Goal: Transaction & Acquisition: Register for event/course

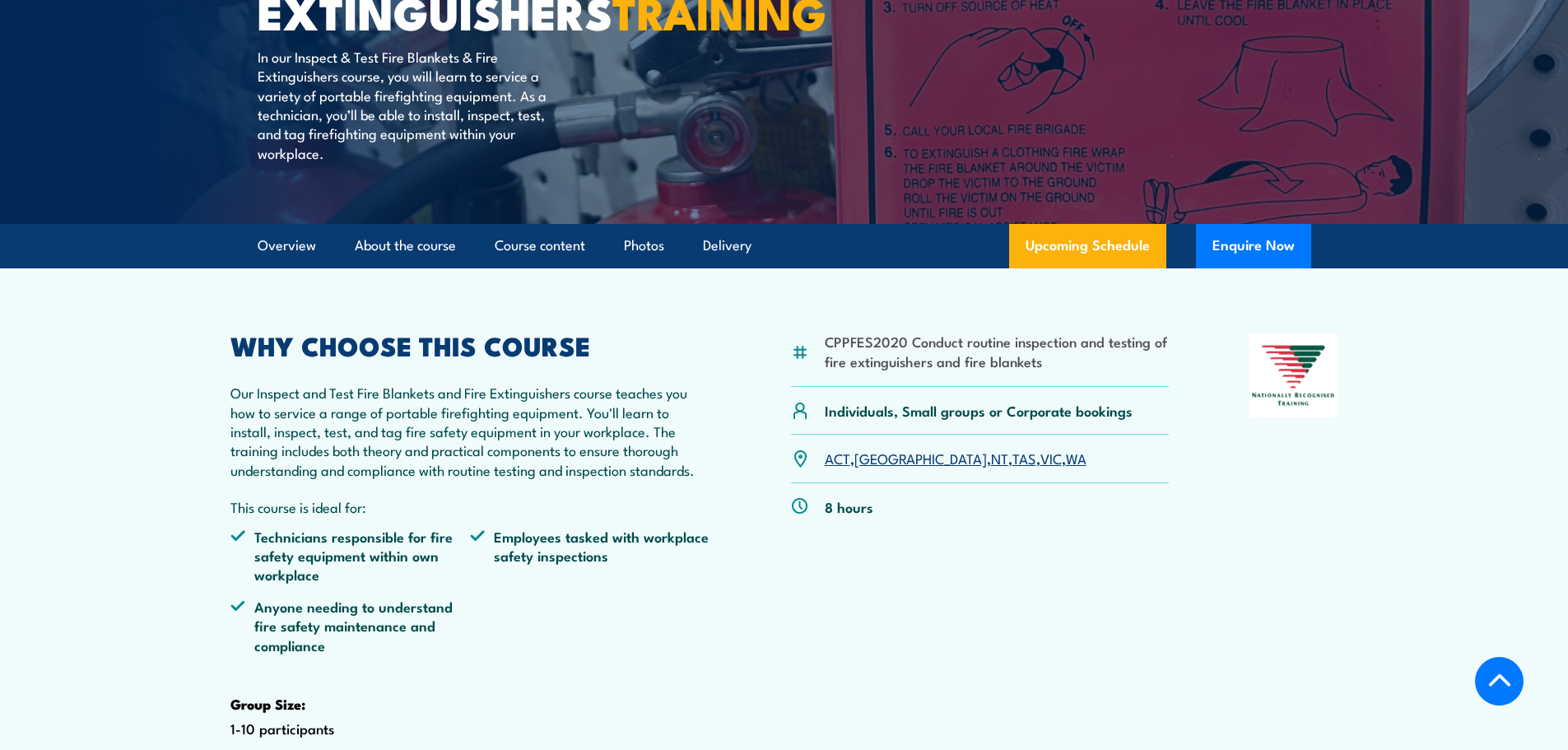
scroll to position [329, 0]
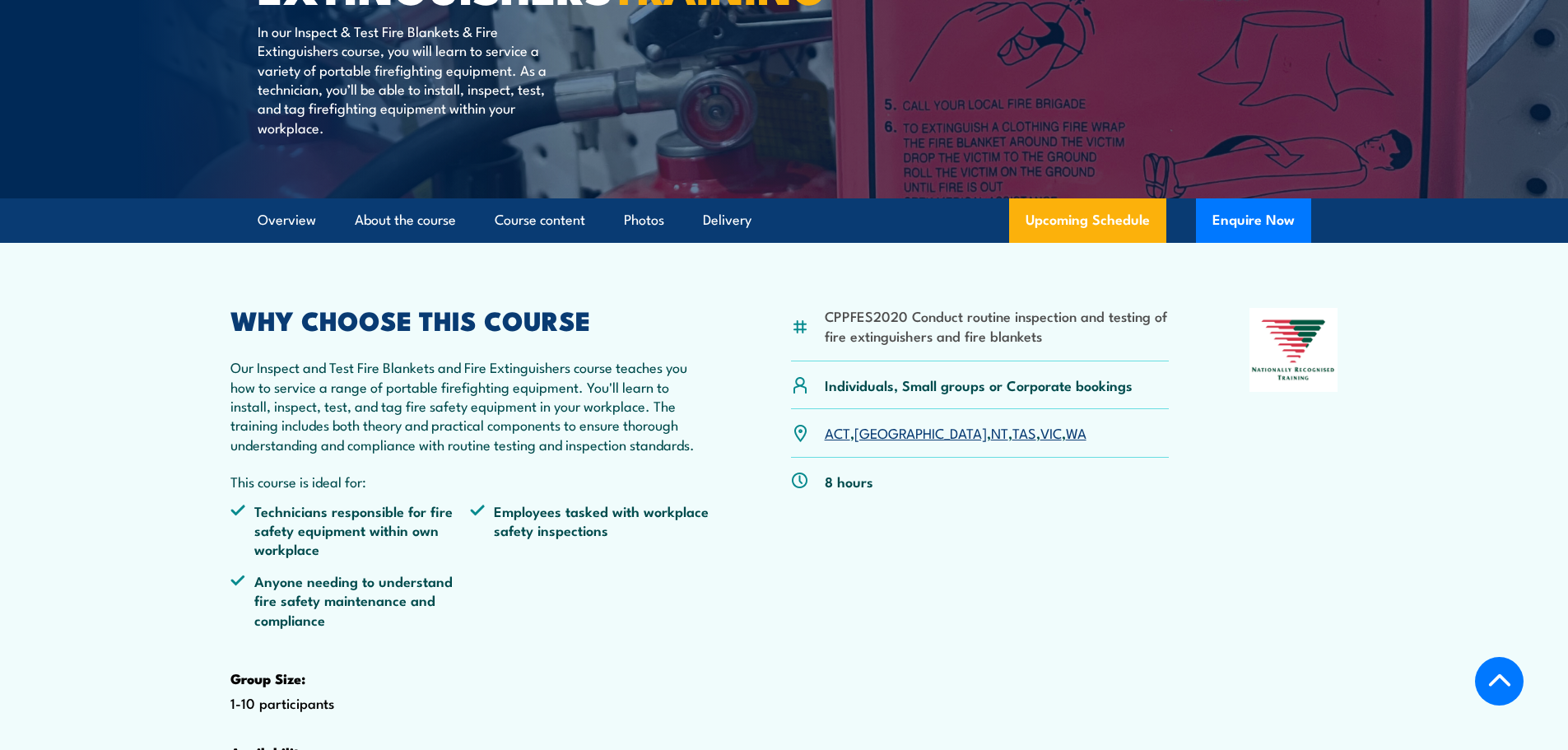
click at [879, 442] on link "[GEOGRAPHIC_DATA]" at bounding box center [920, 432] width 132 height 20
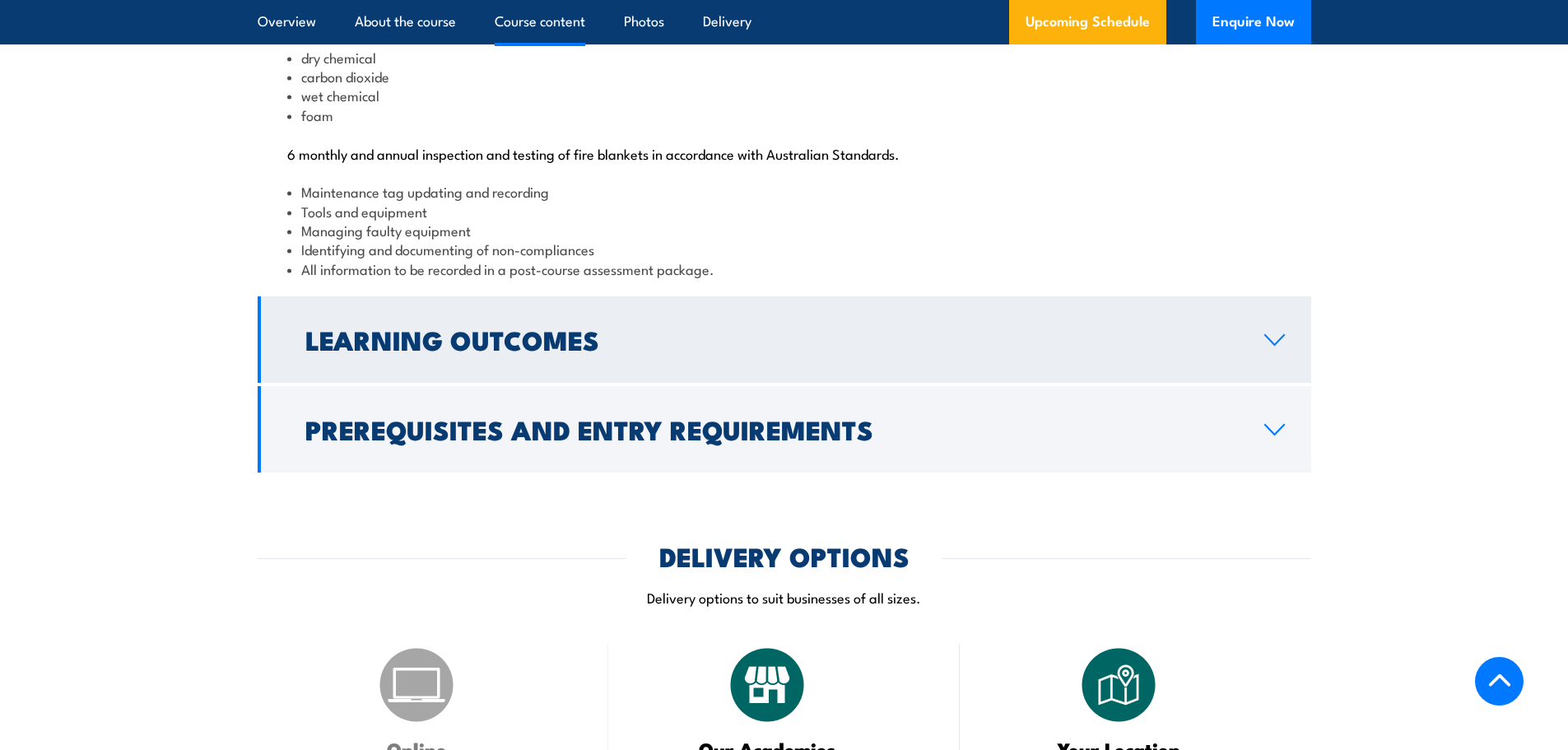
scroll to position [1823, 0]
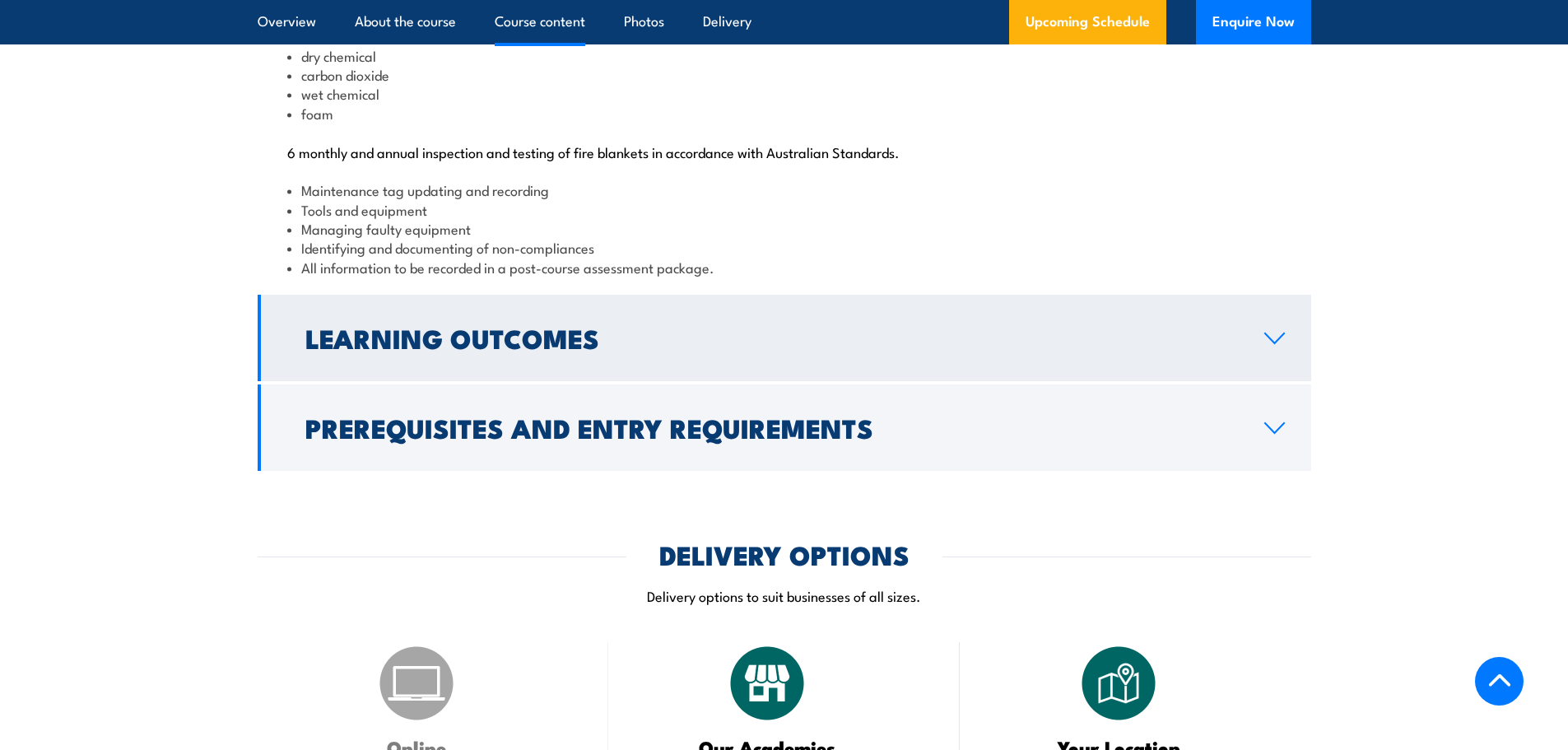
click at [532, 349] on h2 "Learning Outcomes" at bounding box center [771, 337] width 932 height 23
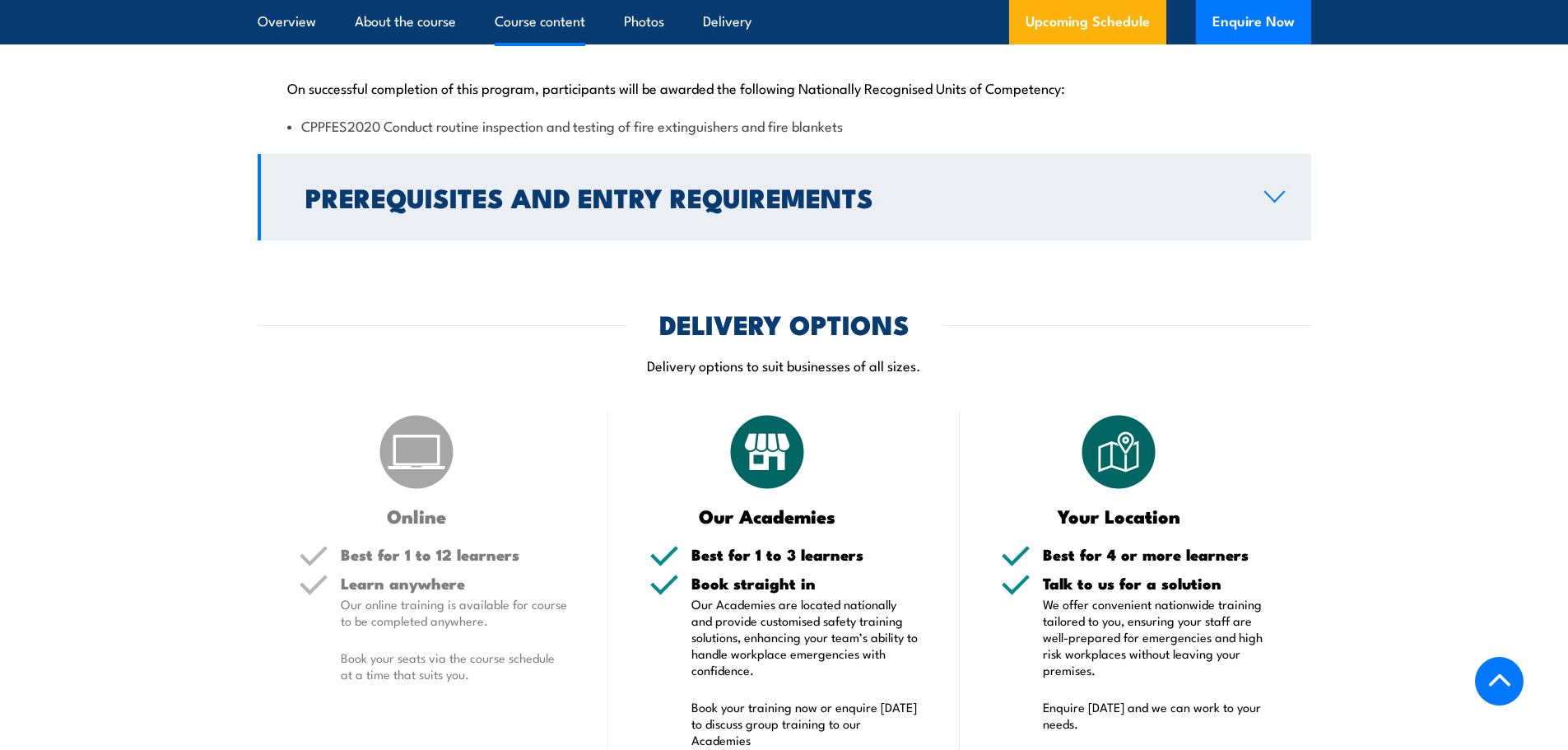
click at [696, 209] on h2 "Prerequisites and Entry Requirements" at bounding box center [771, 196] width 932 height 23
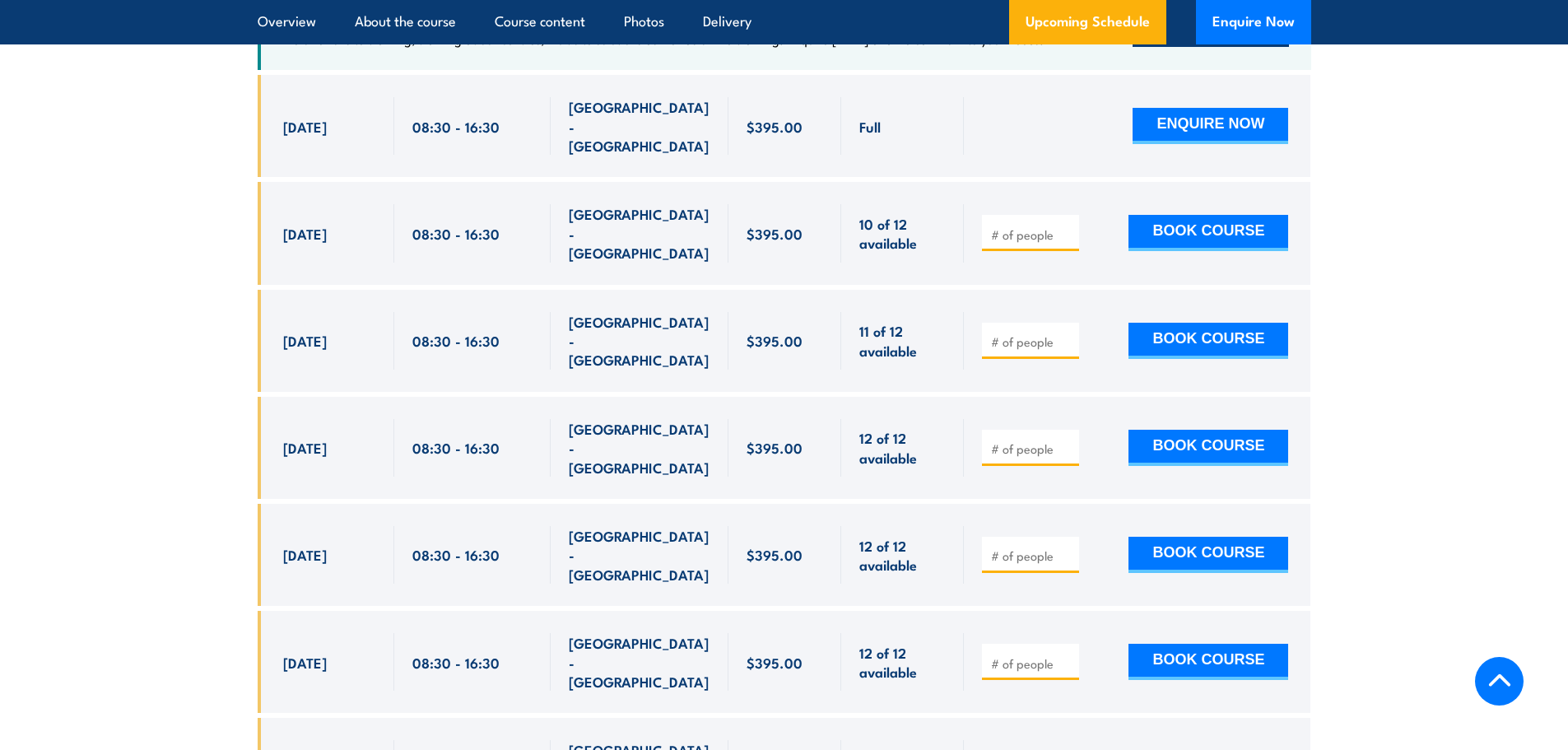
scroll to position [3139, 0]
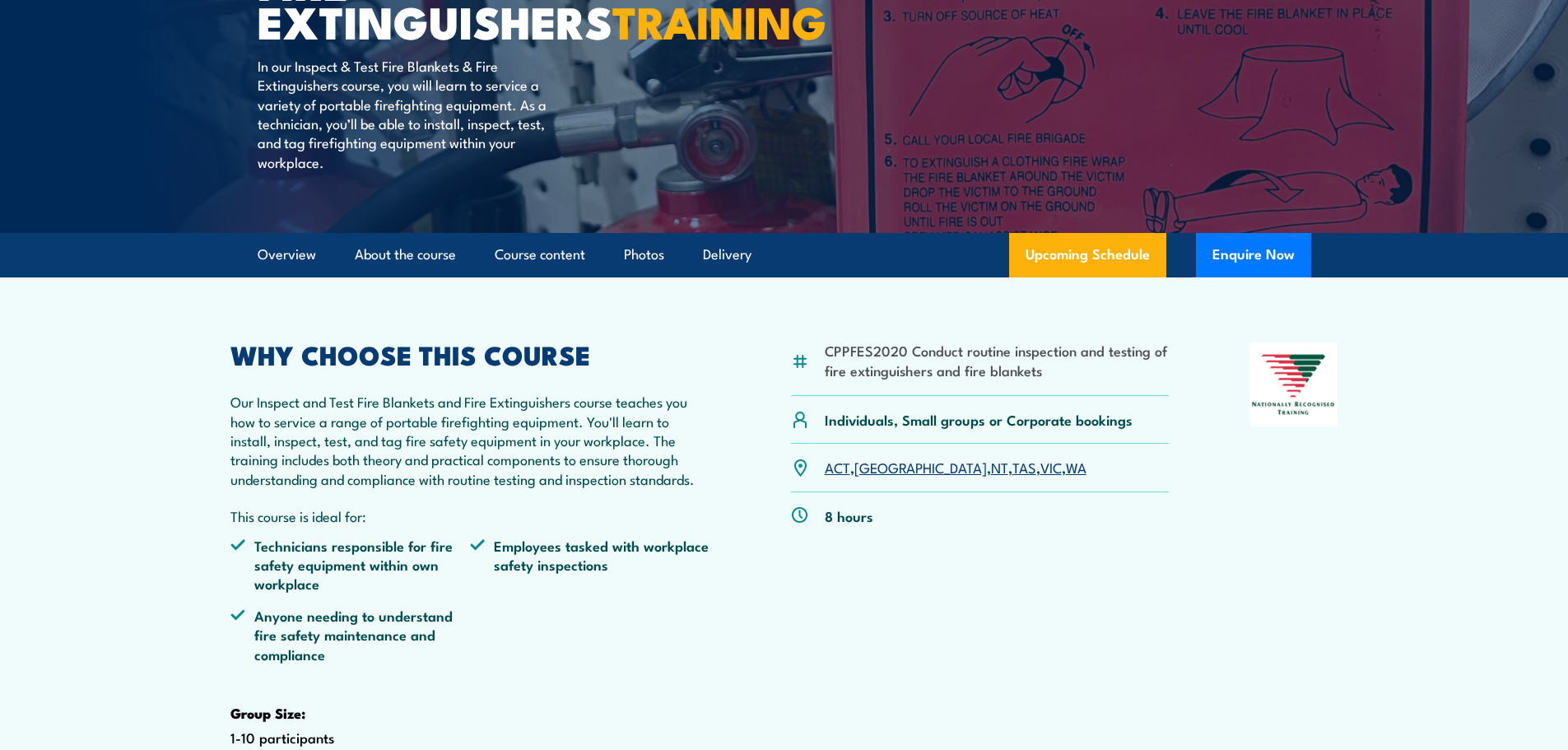
scroll to position [329, 0]
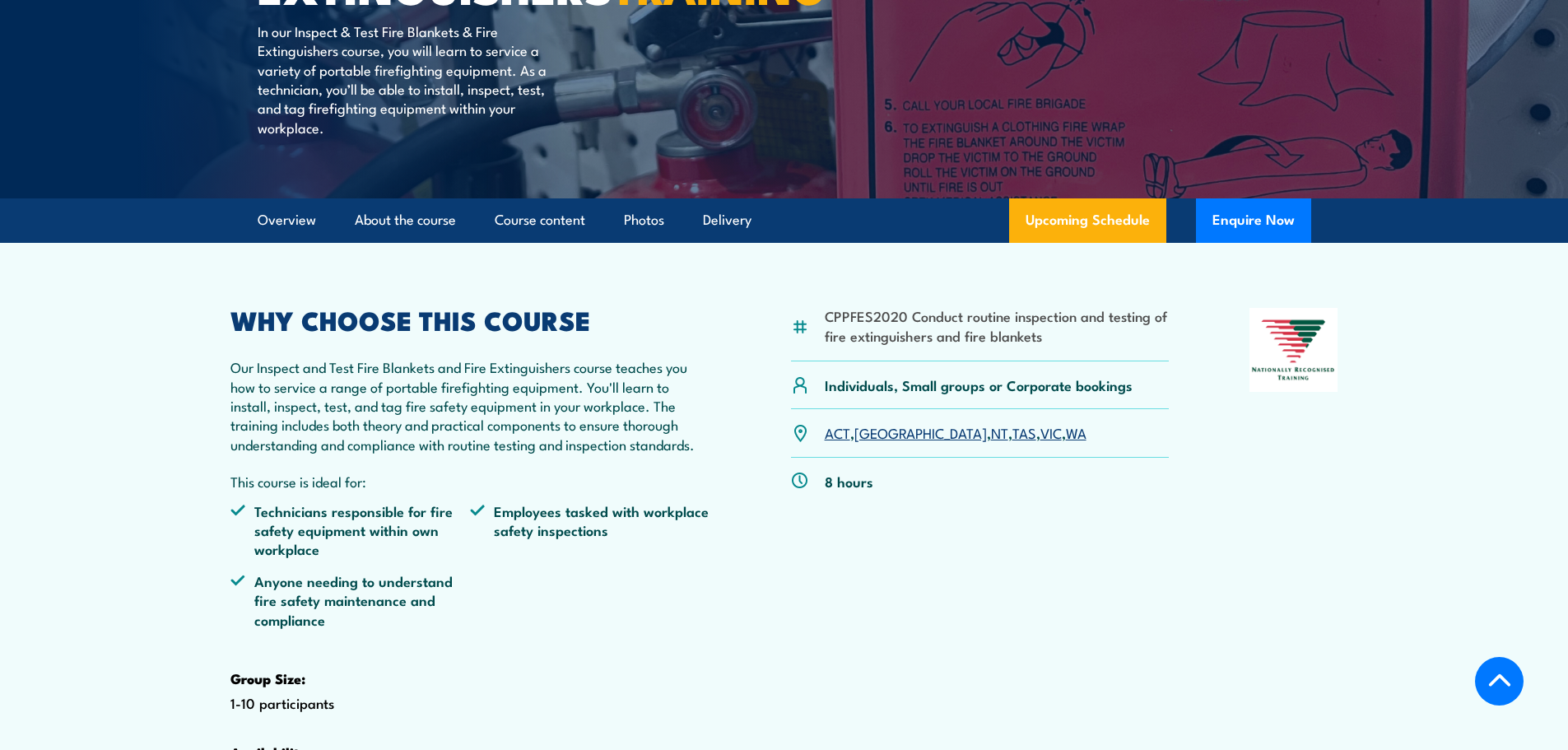
click at [876, 442] on link "[GEOGRAPHIC_DATA]" at bounding box center [920, 432] width 132 height 20
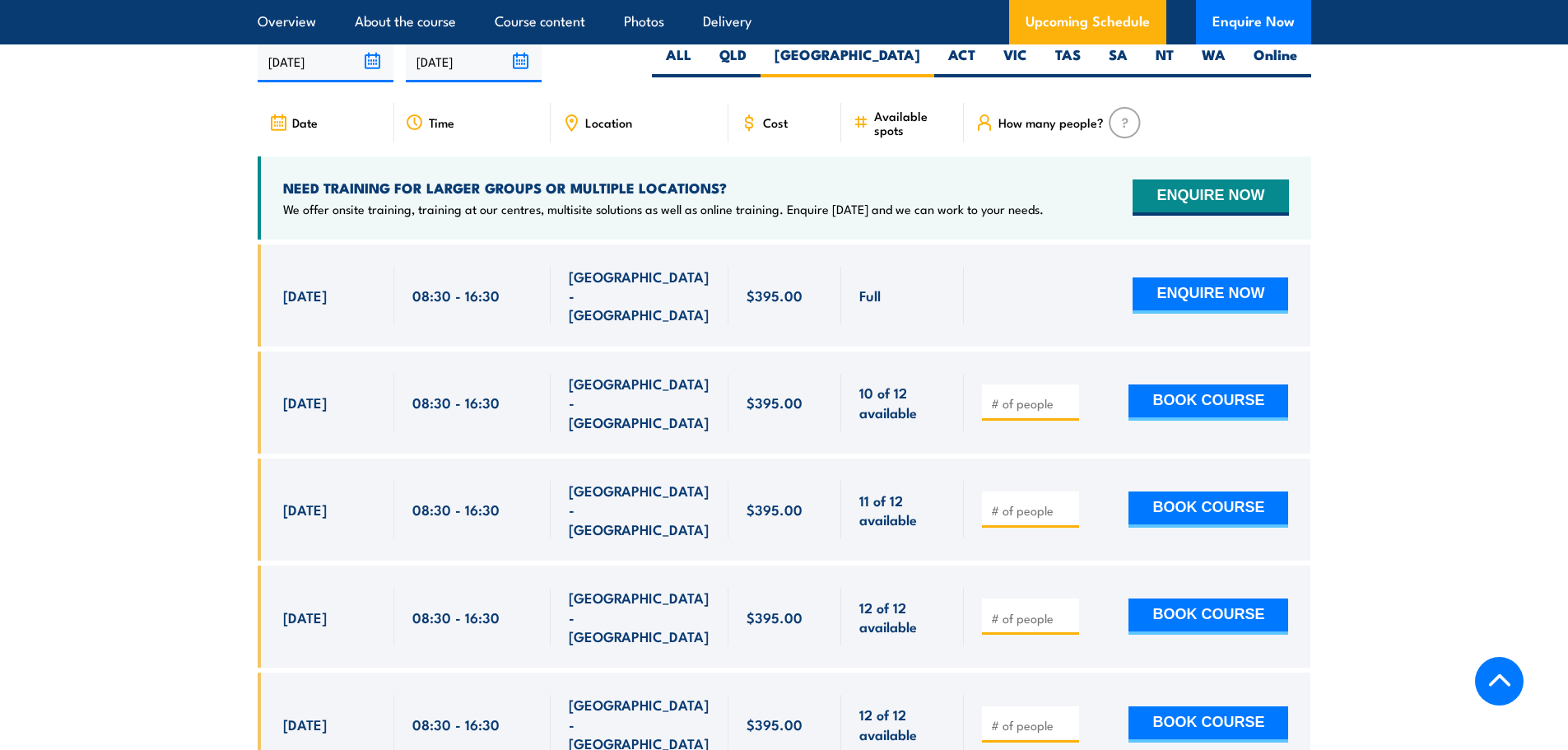
scroll to position [3057, 0]
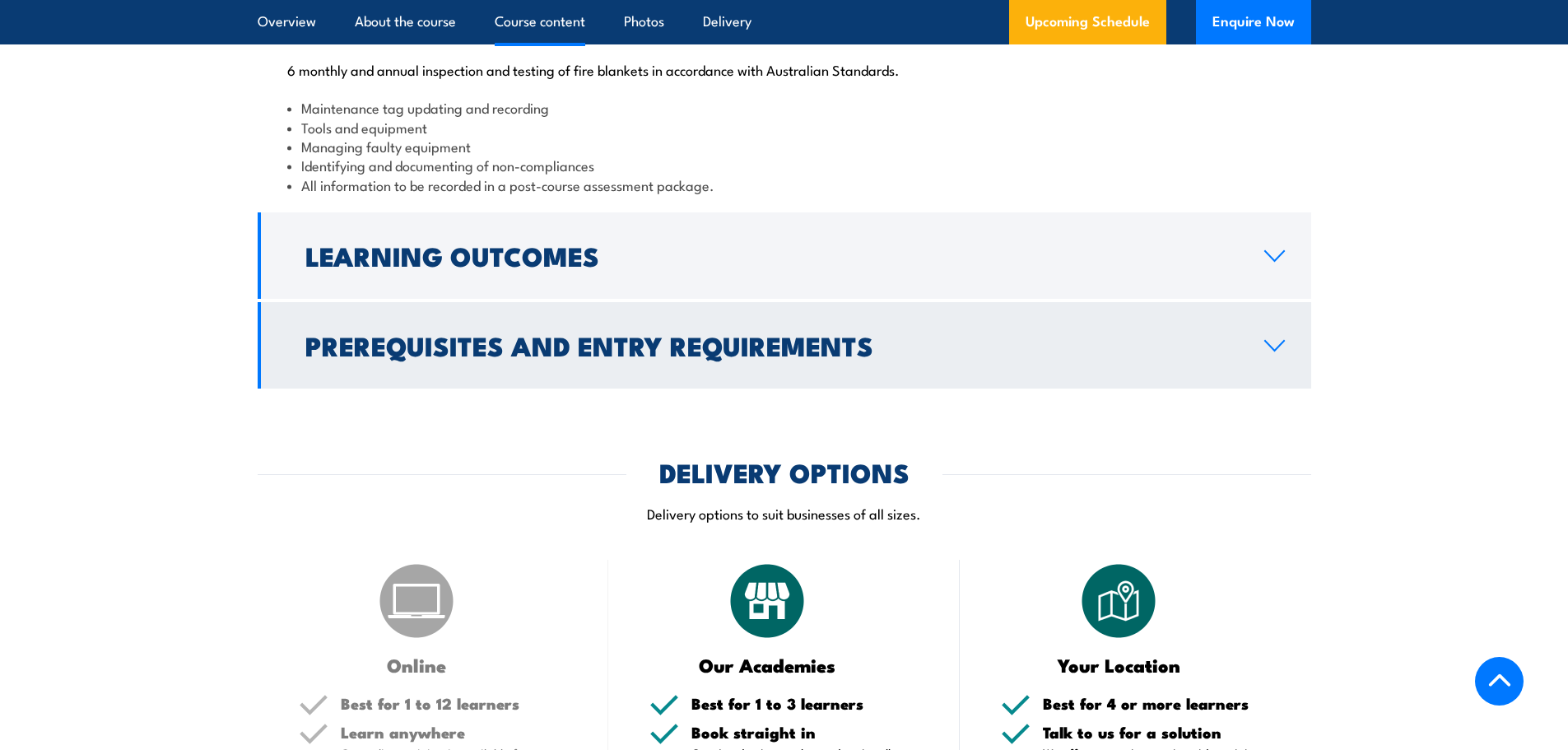
click at [464, 267] on h2 "Learning Outcomes" at bounding box center [771, 254] width 932 height 23
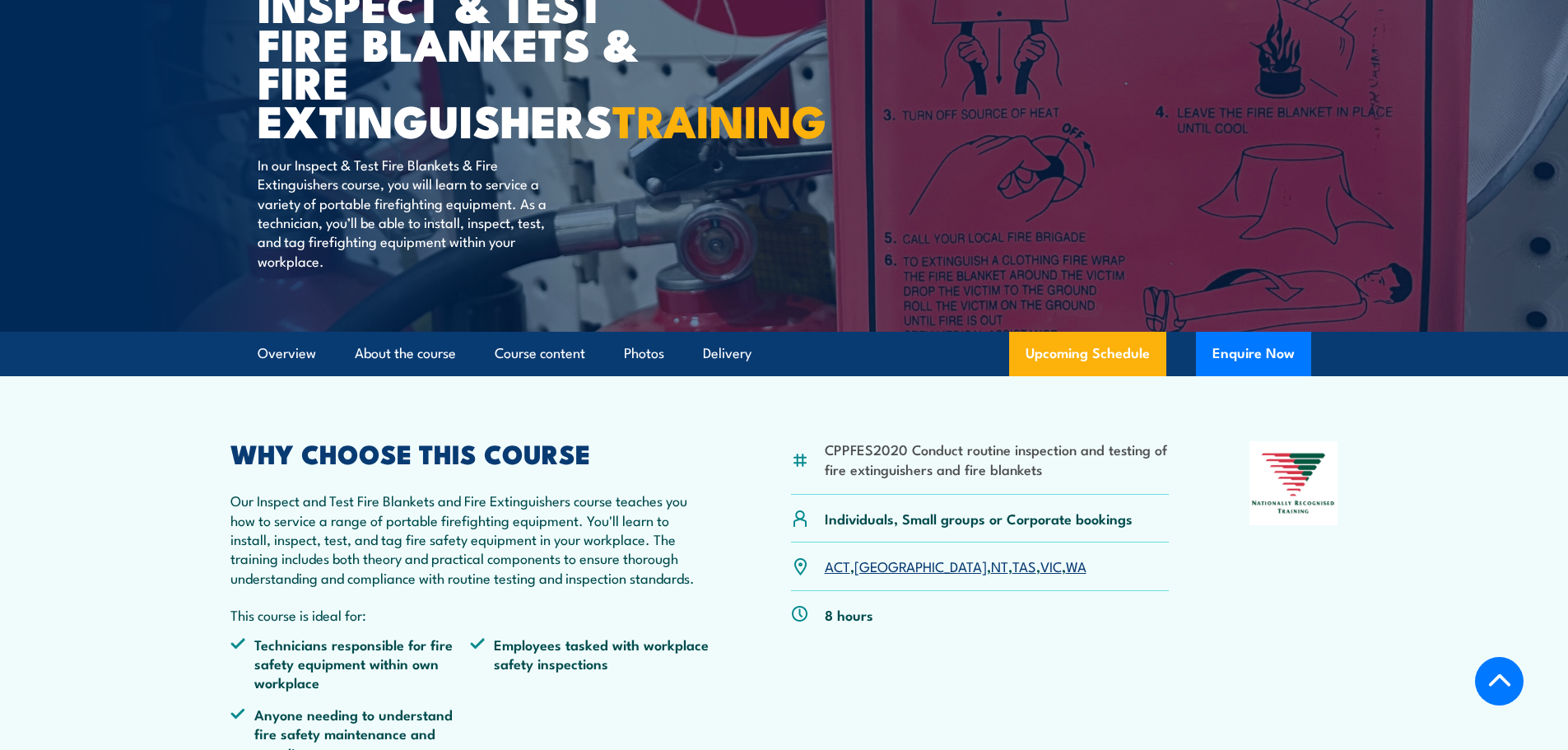
scroll to position [128, 0]
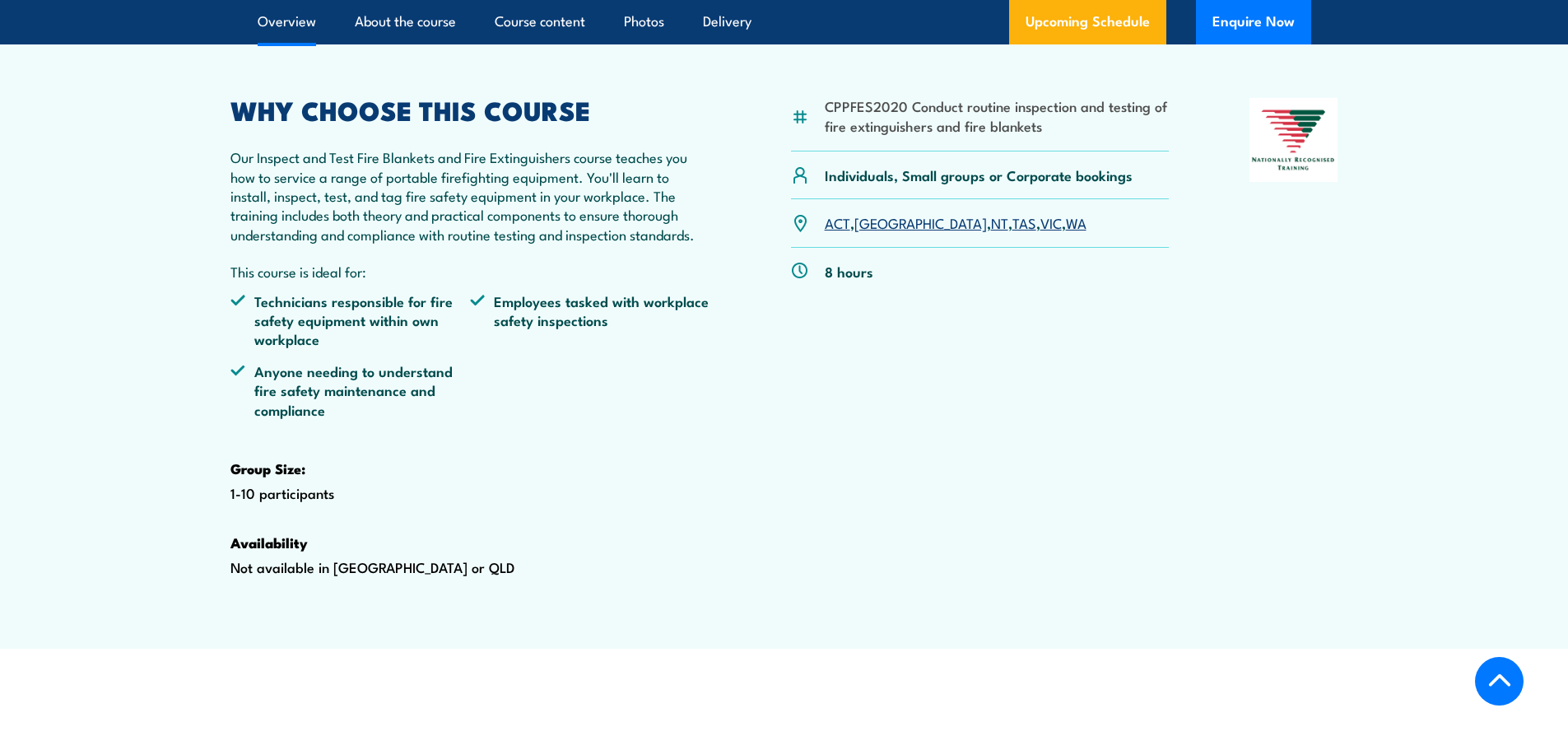
click at [866, 232] on link "[GEOGRAPHIC_DATA]" at bounding box center [920, 222] width 132 height 20
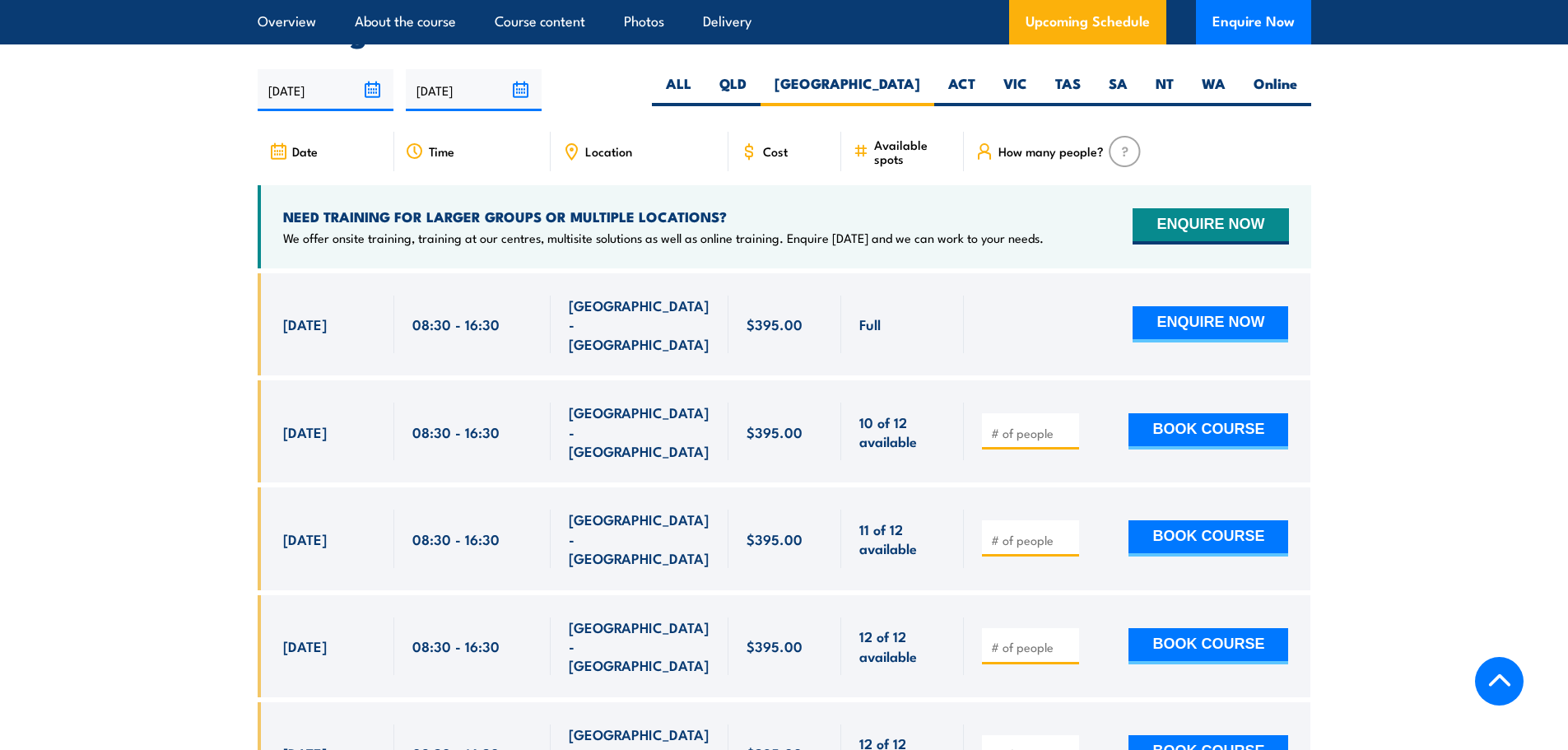
scroll to position [2826, 0]
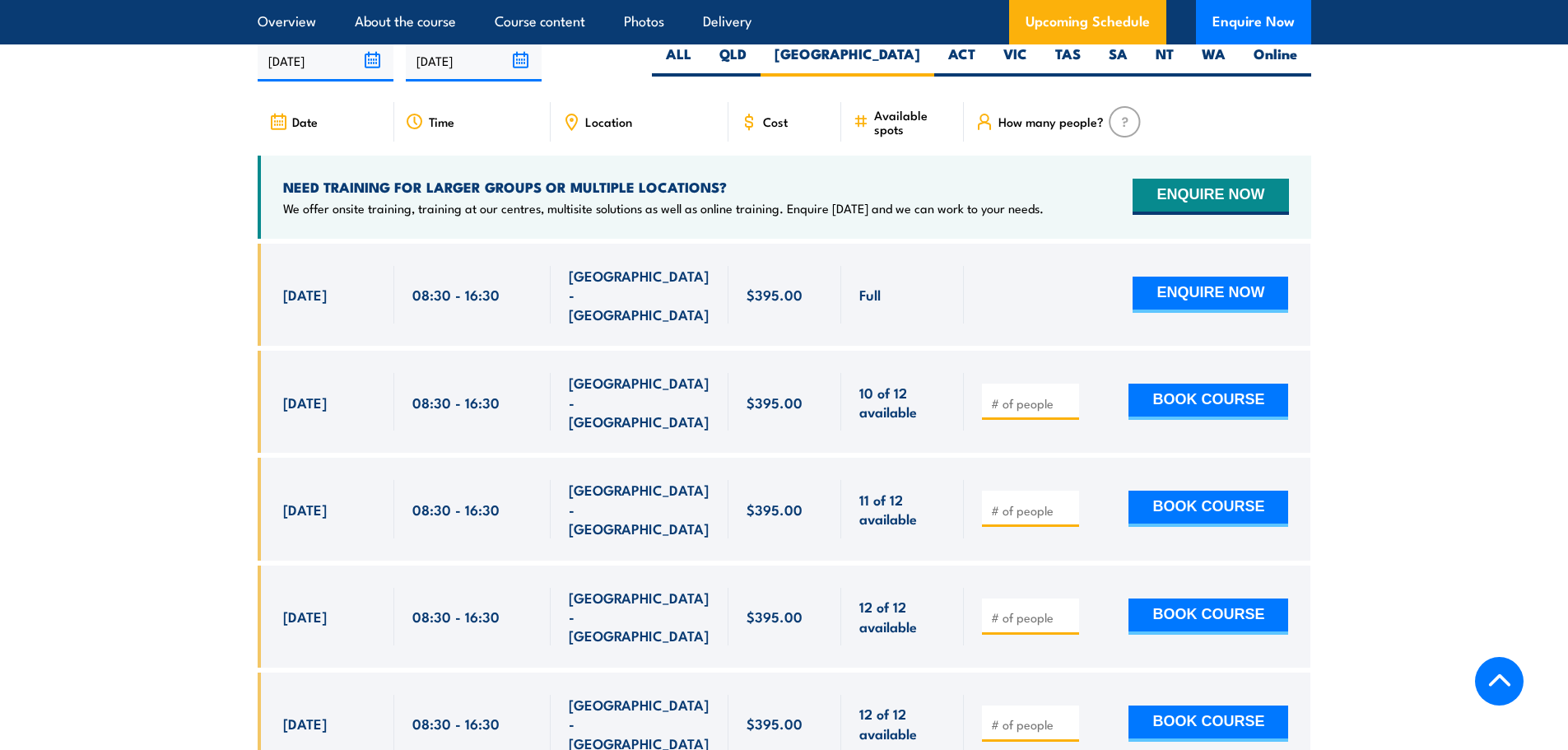
drag, startPoint x: 1443, startPoint y: 200, endPoint x: 1245, endPoint y: 132, distance: 209.4
click at [1443, 200] on section "UPCOMING SCHEDULE FOR - "Inspect and test fire blankets and fire extinguishers …" at bounding box center [784, 490] width 1568 height 1047
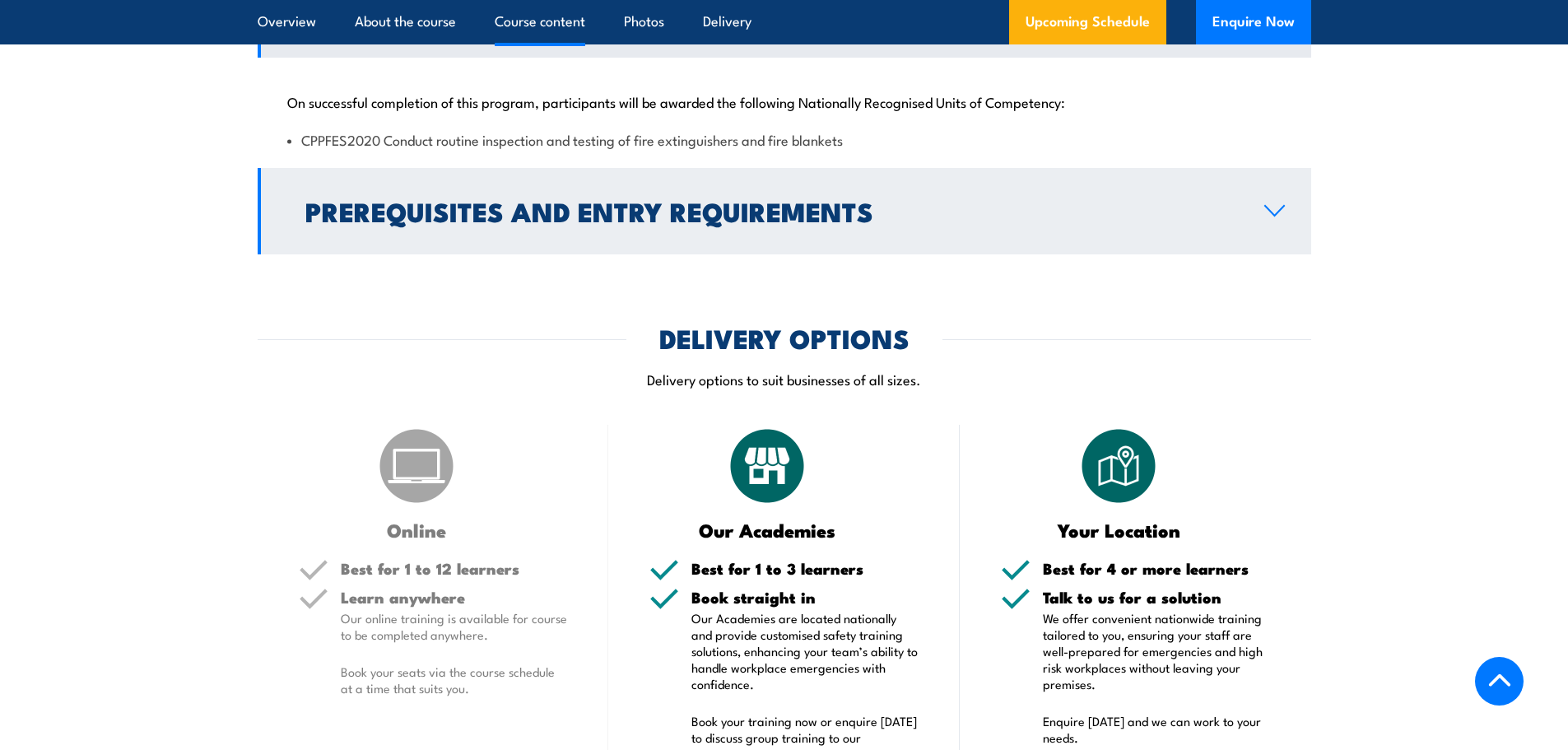
scroll to position [1838, 0]
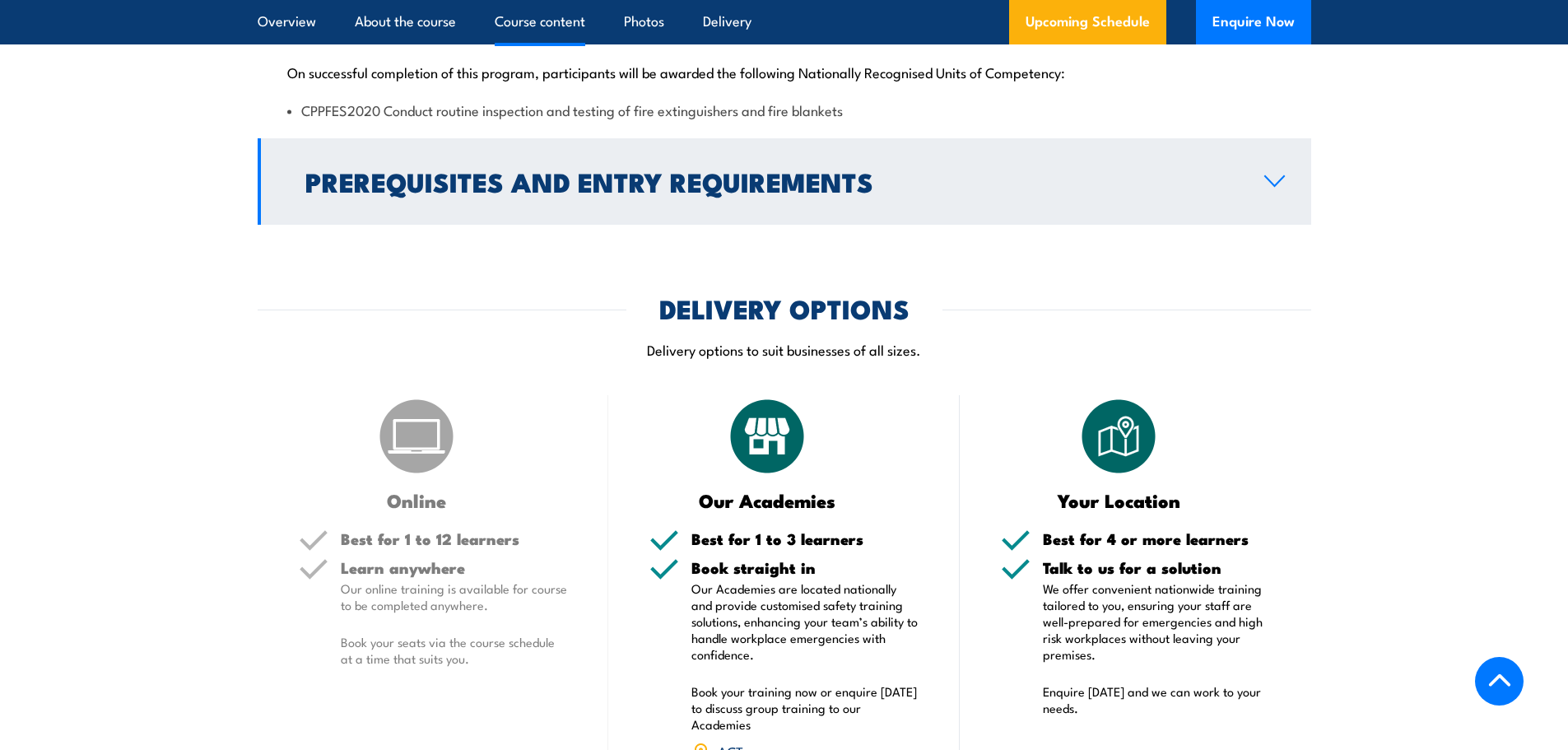
click at [602, 192] on h2 "Prerequisites and Entry Requirements" at bounding box center [771, 180] width 932 height 23
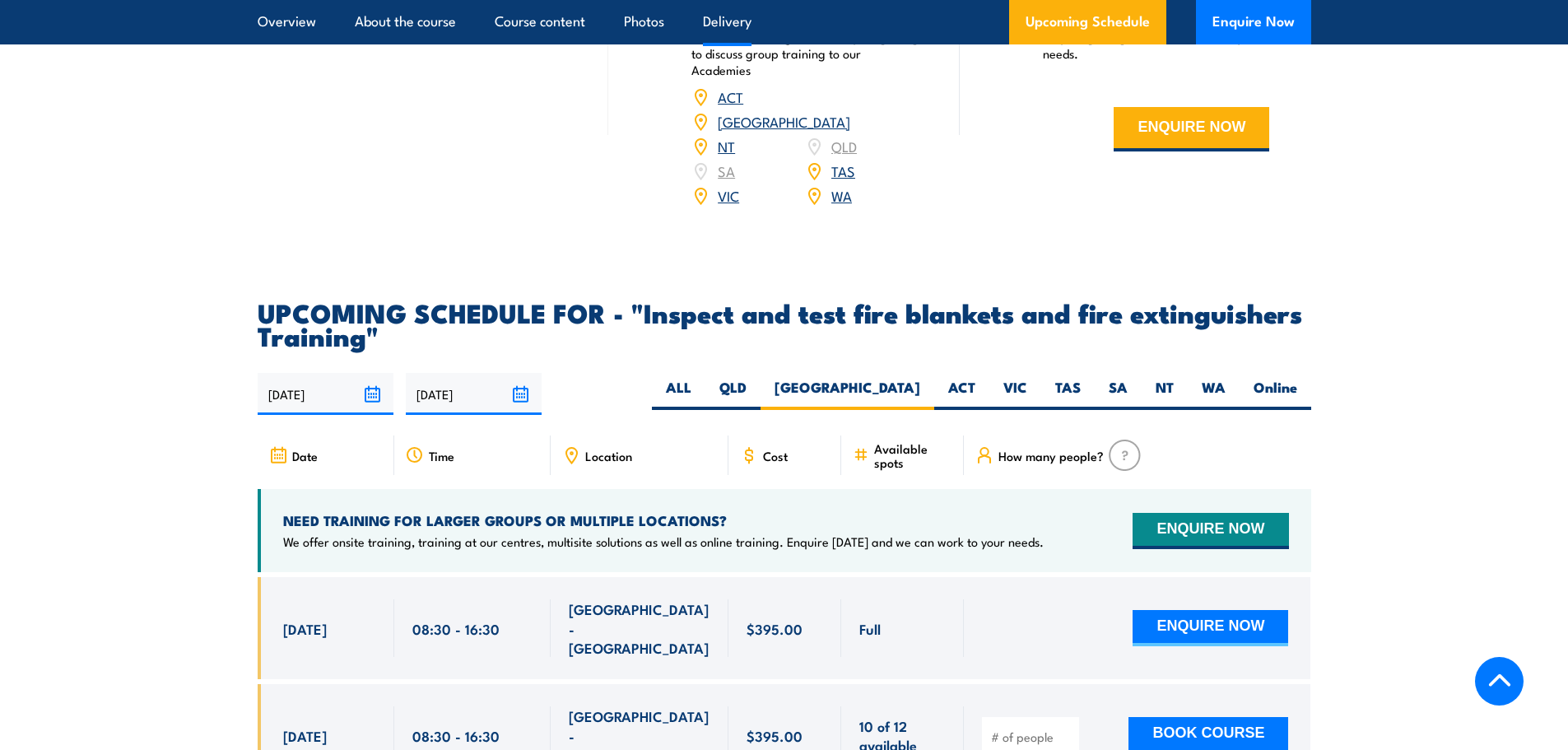
scroll to position [2661, 0]
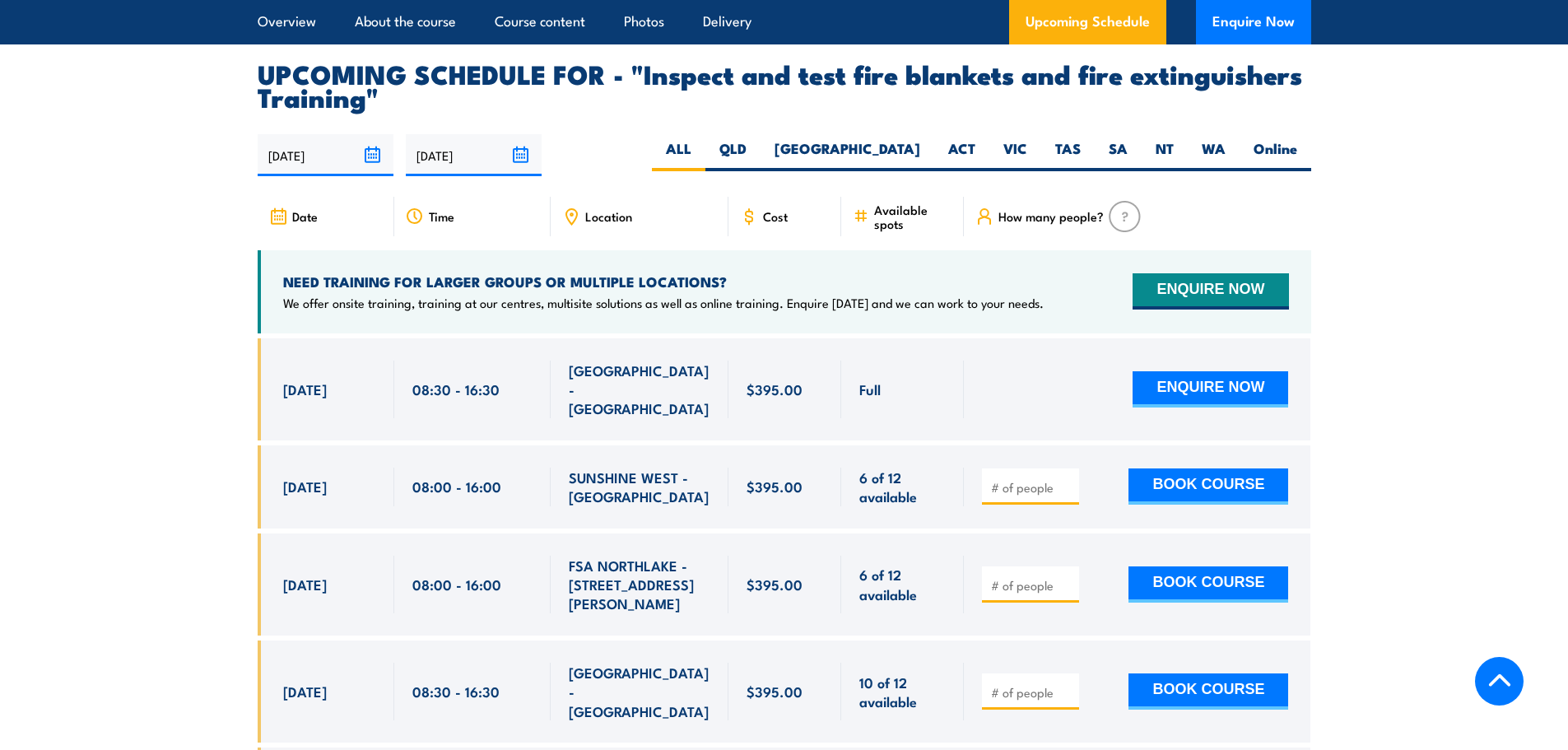
scroll to position [2964, 0]
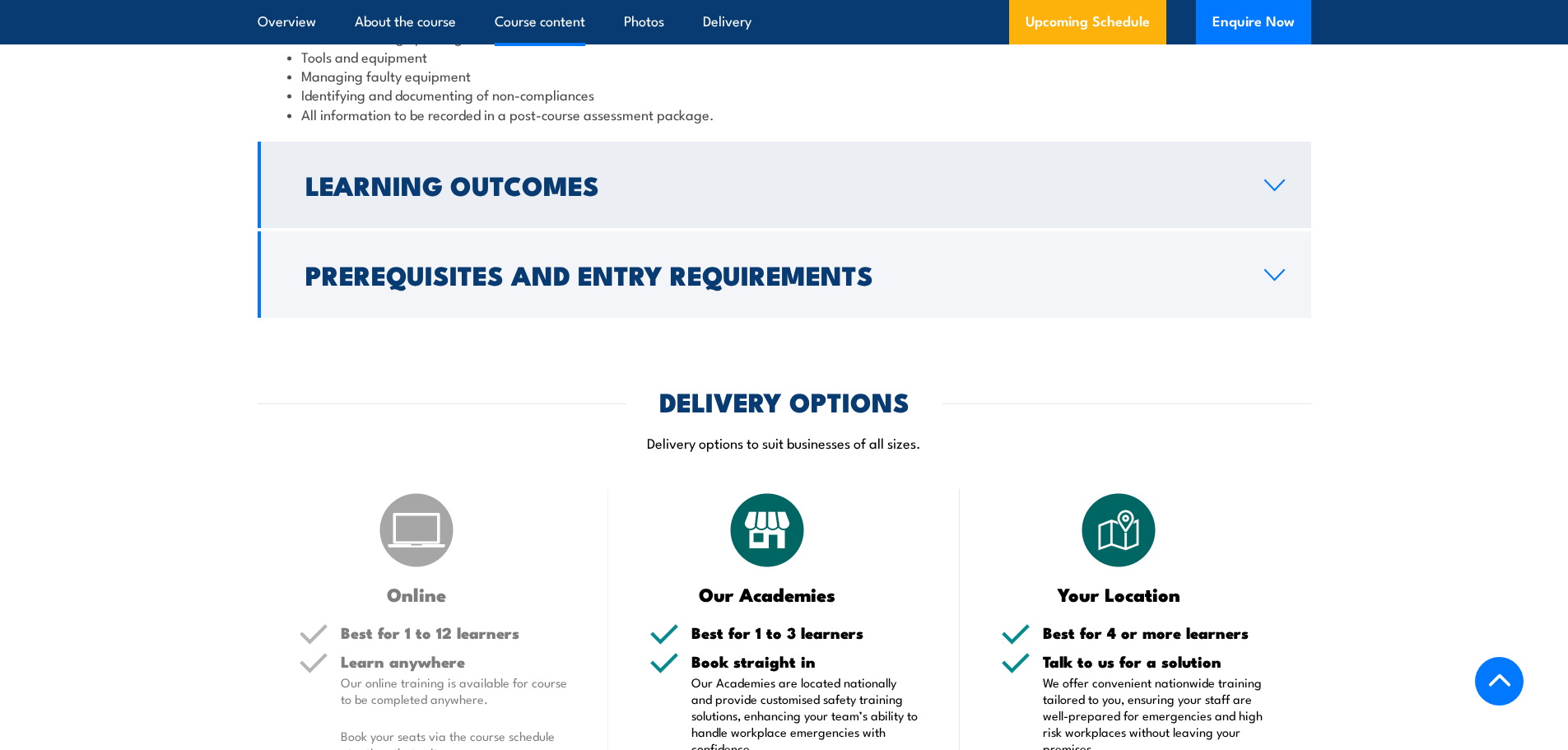
click at [421, 196] on h2 "Learning Outcomes" at bounding box center [771, 184] width 932 height 23
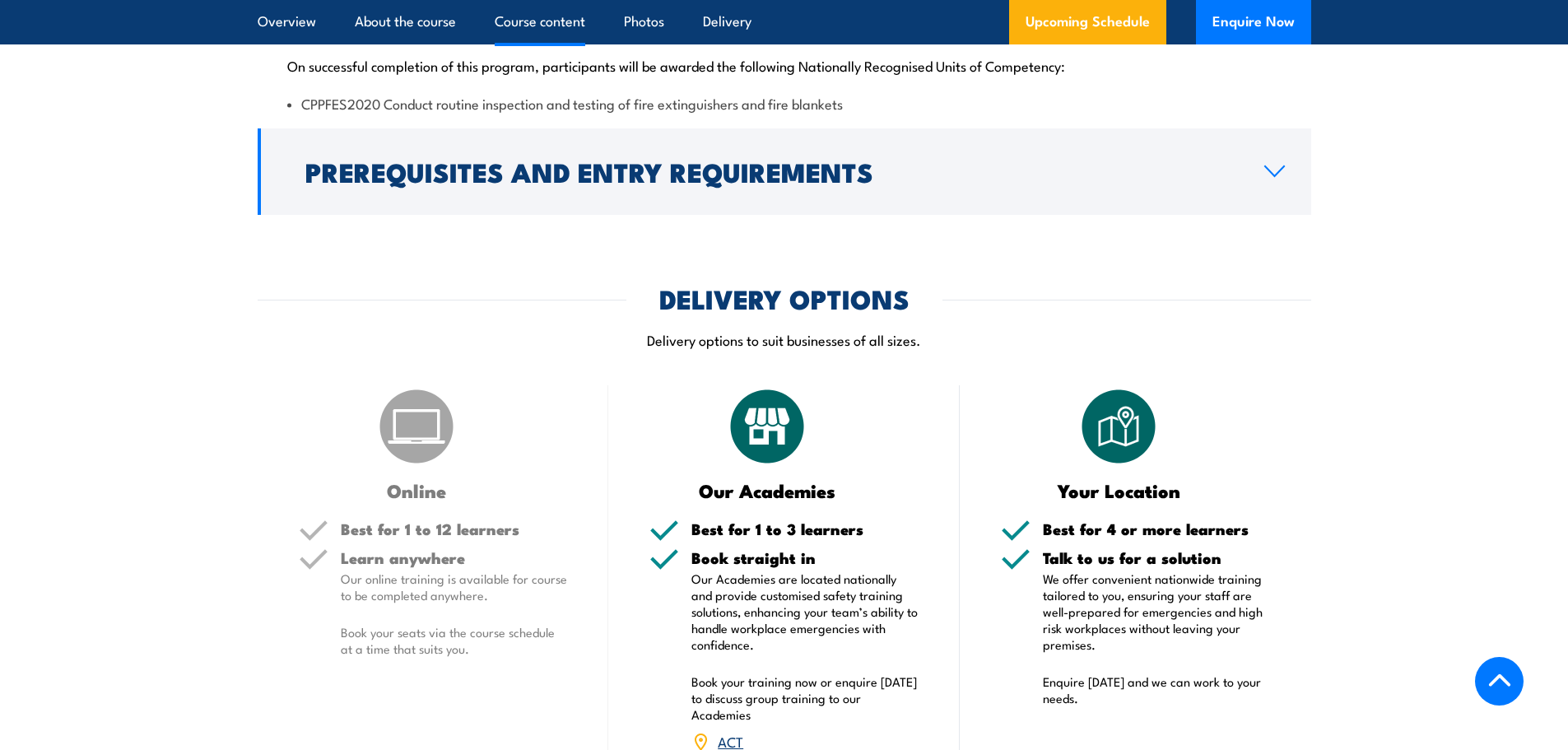
scroll to position [1854, 0]
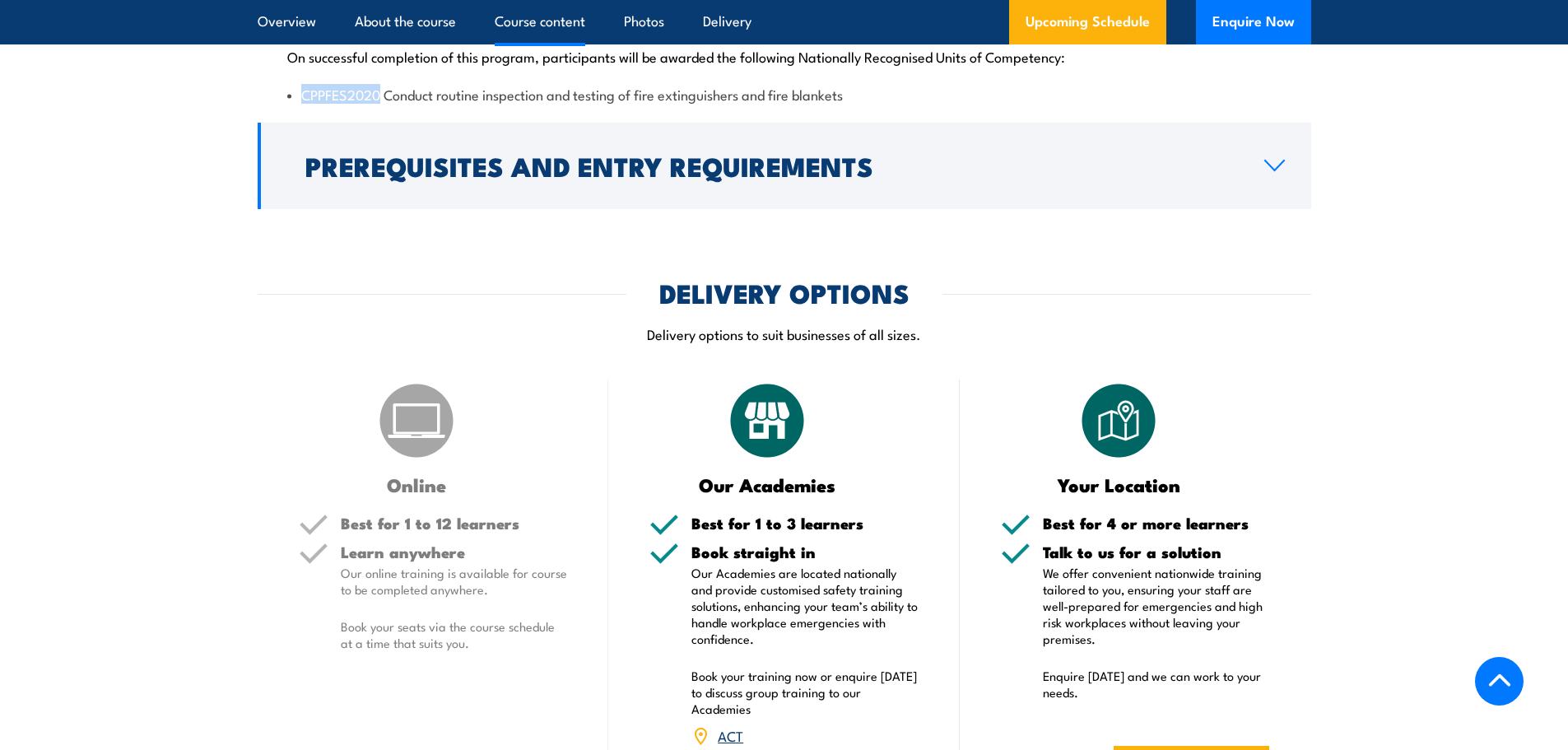
drag, startPoint x: 378, startPoint y: 152, endPoint x: 302, endPoint y: 156, distance: 76.1
click at [302, 104] on li "CPPFES2020 Conduct routine inspection and testing of fire extinguishers and fir…" at bounding box center [784, 94] width 994 height 19
copy li "CPPFES2020"
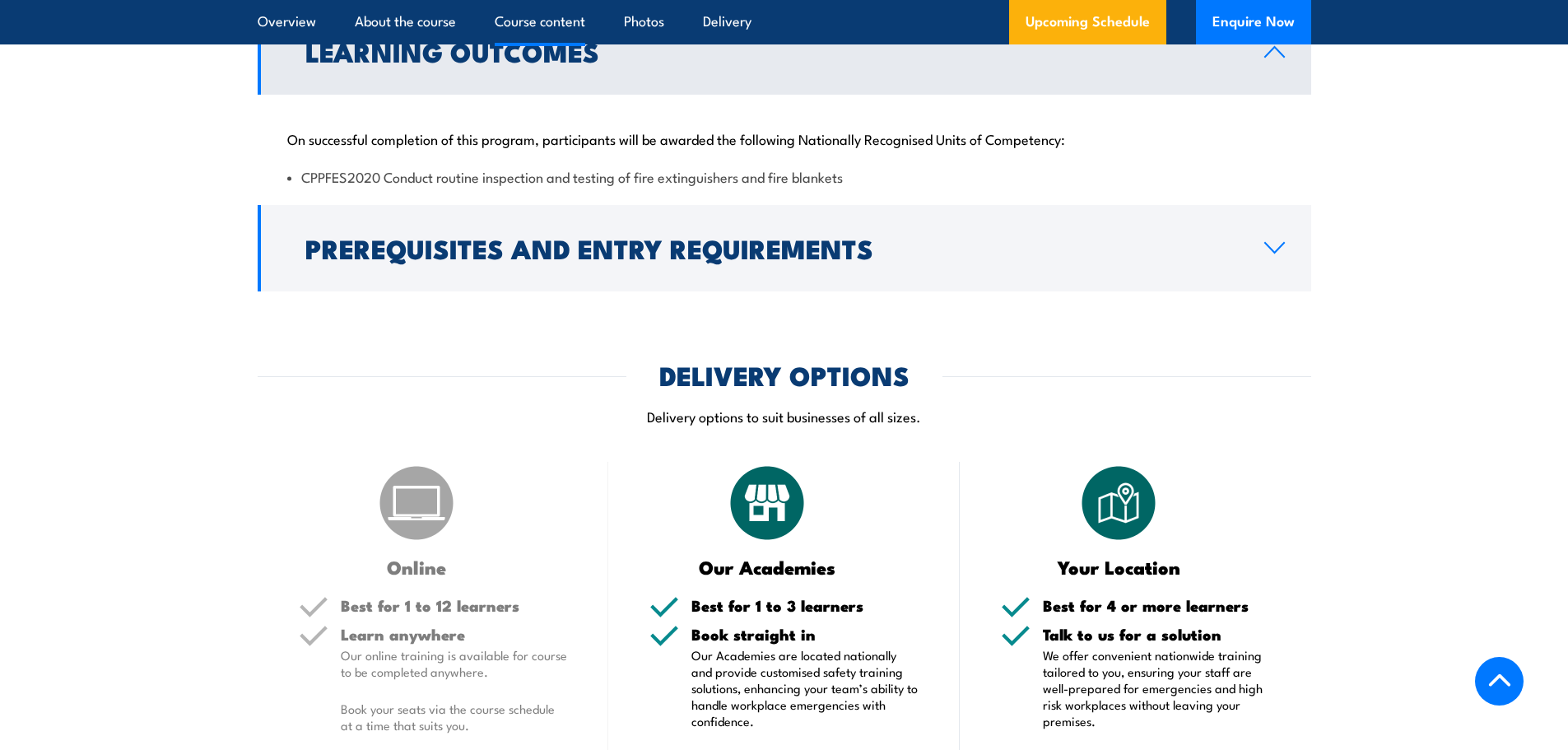
click at [608, 186] on li "CPPFES2020 Conduct routine inspection and testing of fire extinguishers and fir…" at bounding box center [784, 176] width 994 height 19
click at [538, 147] on p "On successful completion of this program, participants will be awarded the foll…" at bounding box center [784, 139] width 994 height 16
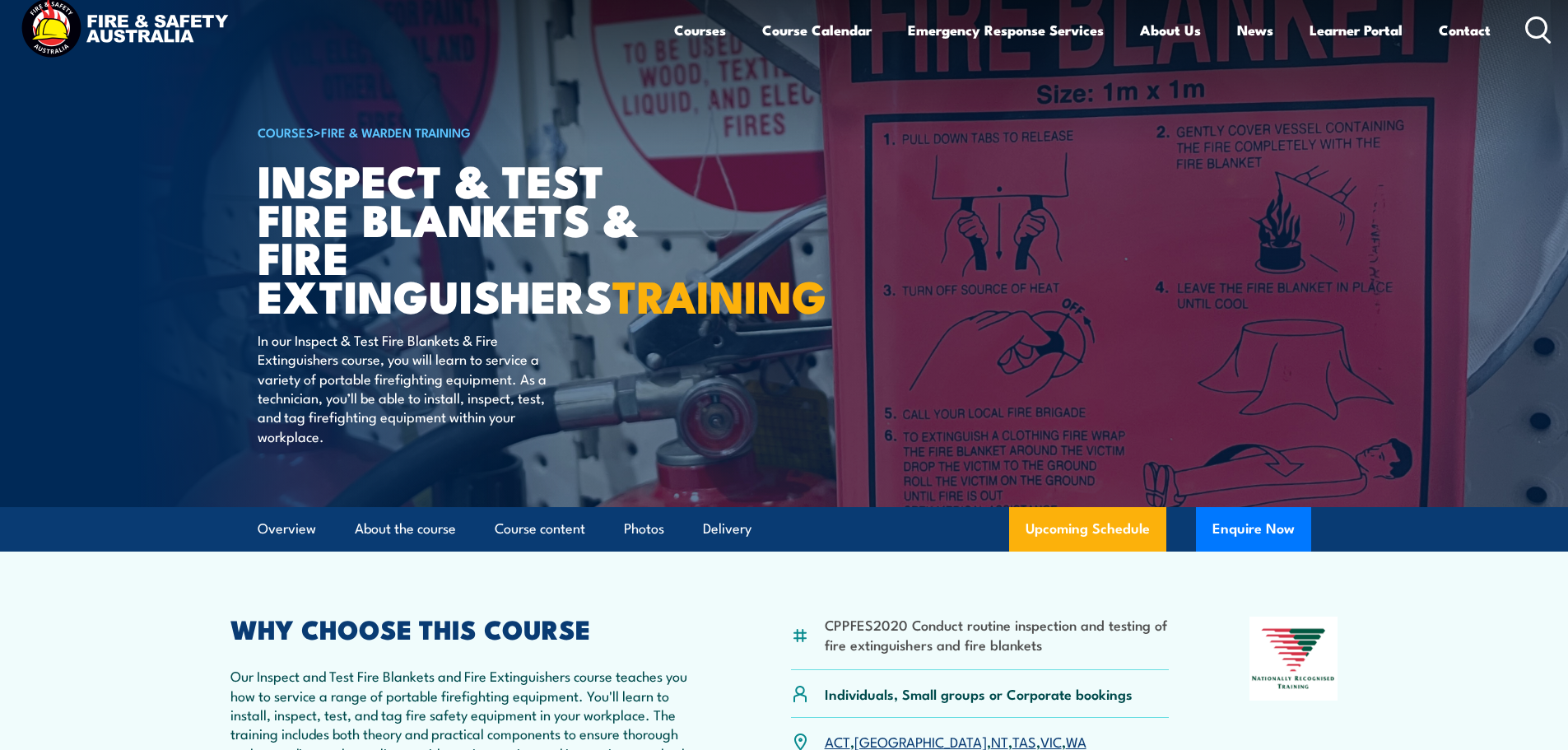
scroll to position [0, 0]
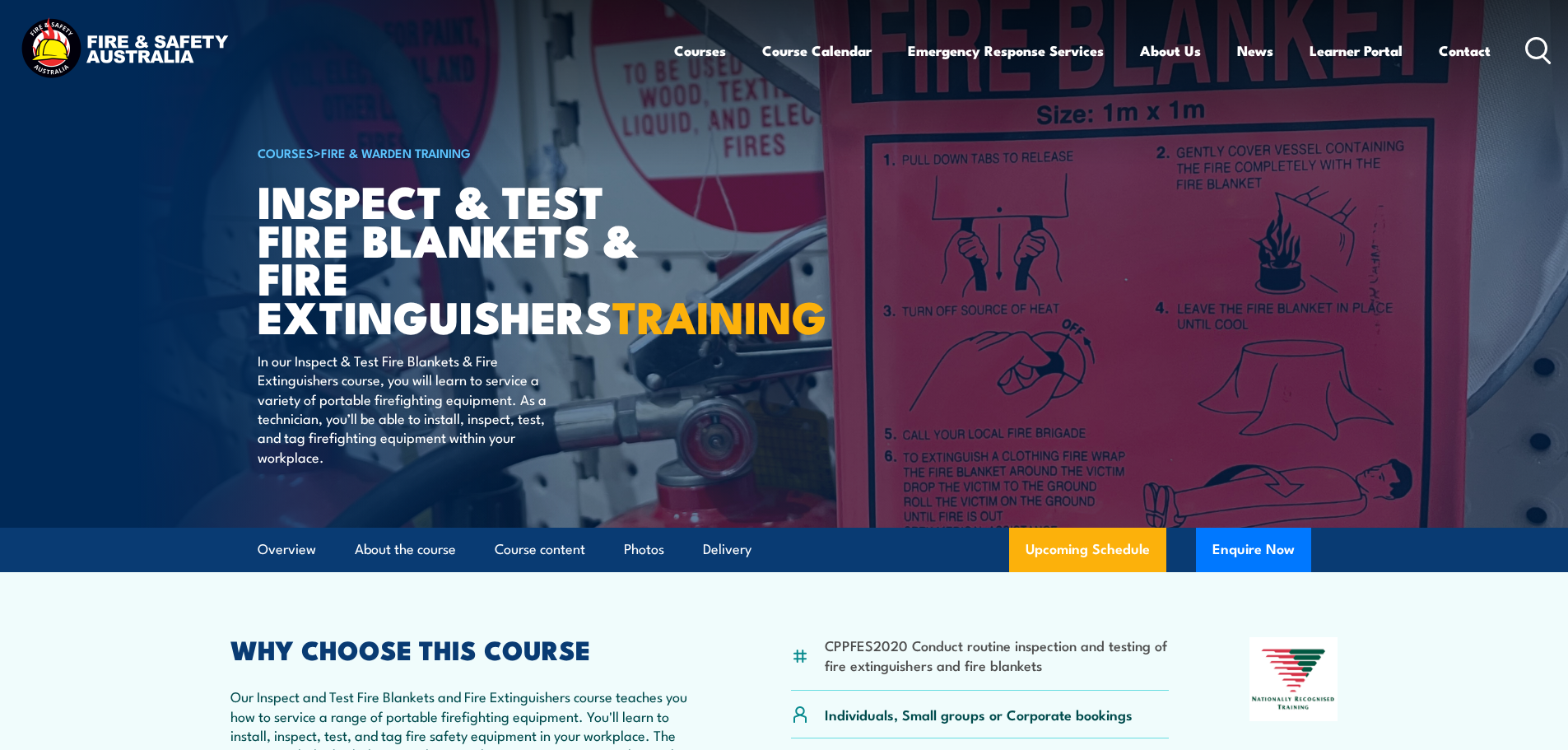
drag, startPoint x: 140, startPoint y: 711, endPoint x: 224, endPoint y: 693, distance: 85.9
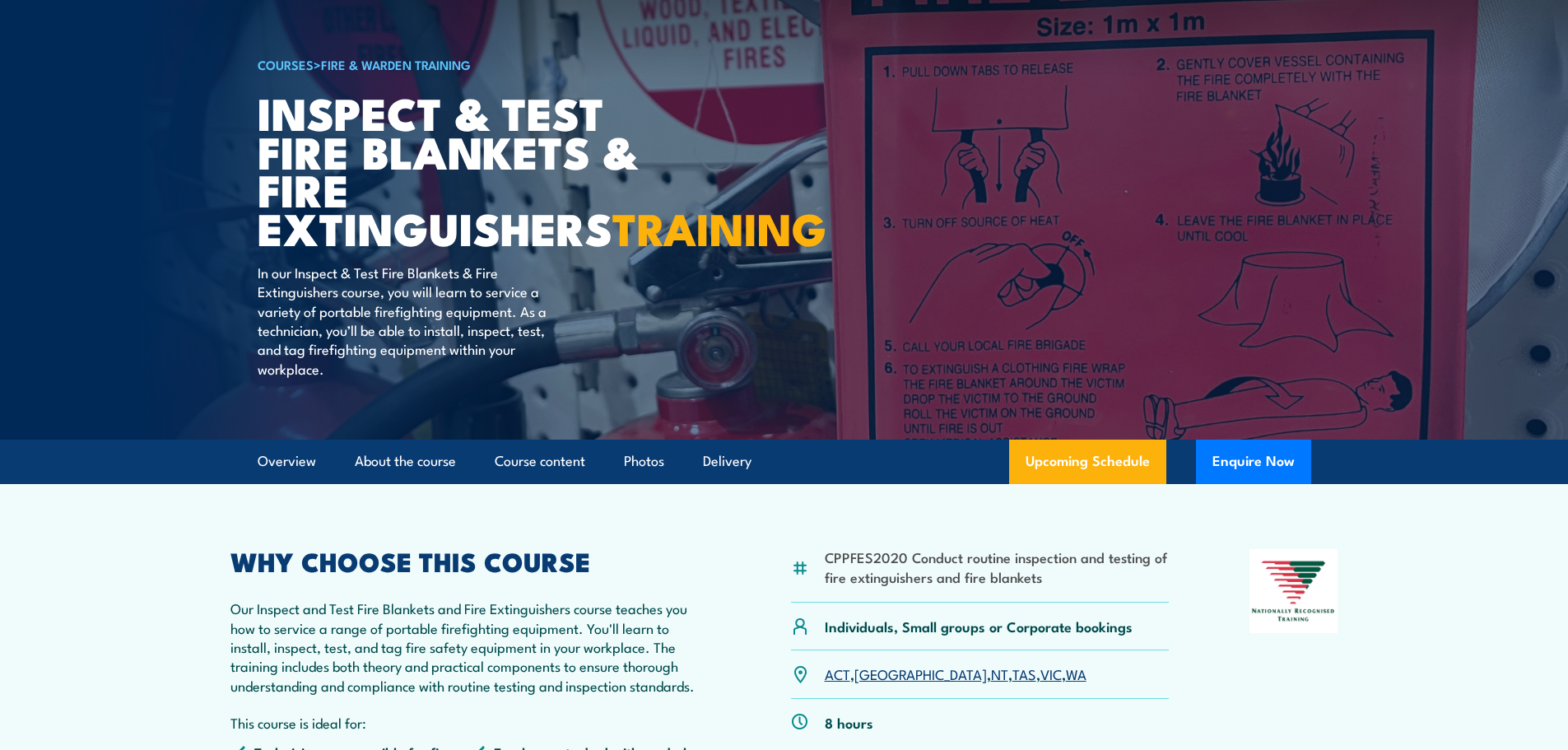
scroll to position [247, 0]
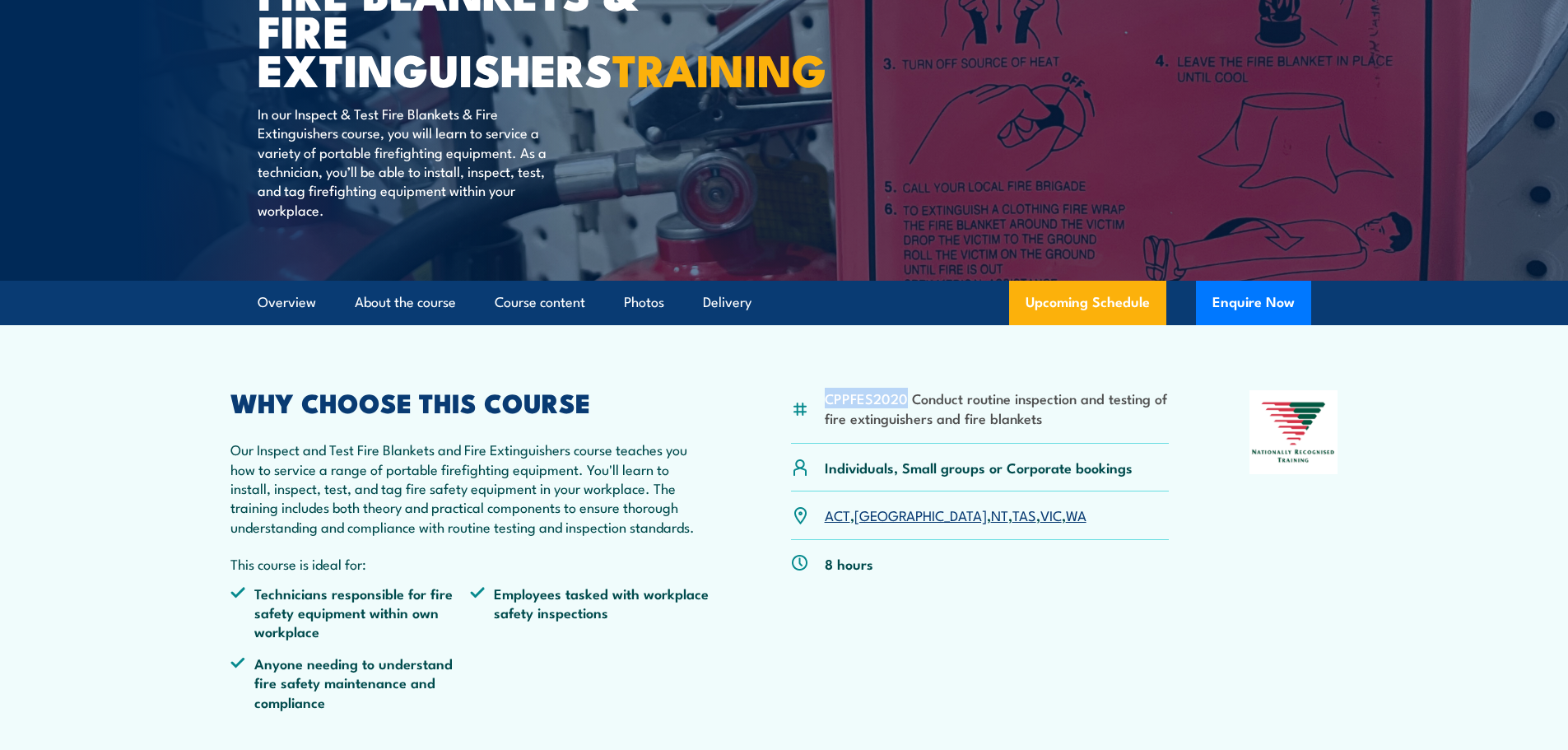
drag, startPoint x: 823, startPoint y: 432, endPoint x: 907, endPoint y: 438, distance: 84.2
click at [907, 438] on div "CPPFES2020 Conduct routine inspection and testing of fire extinguishers and fir…" at bounding box center [979, 416] width 378 height 54
click at [914, 427] on li "CPPFES2020 Conduct routine inspection and testing of fire extinguishers and fir…" at bounding box center [997, 407] width 344 height 38
drag, startPoint x: 914, startPoint y: 438, endPoint x: 825, endPoint y: 439, distance: 89.0
click at [825, 427] on li "CPPFES2020 Conduct routine inspection and testing of fire extinguishers and fir…" at bounding box center [997, 407] width 344 height 38
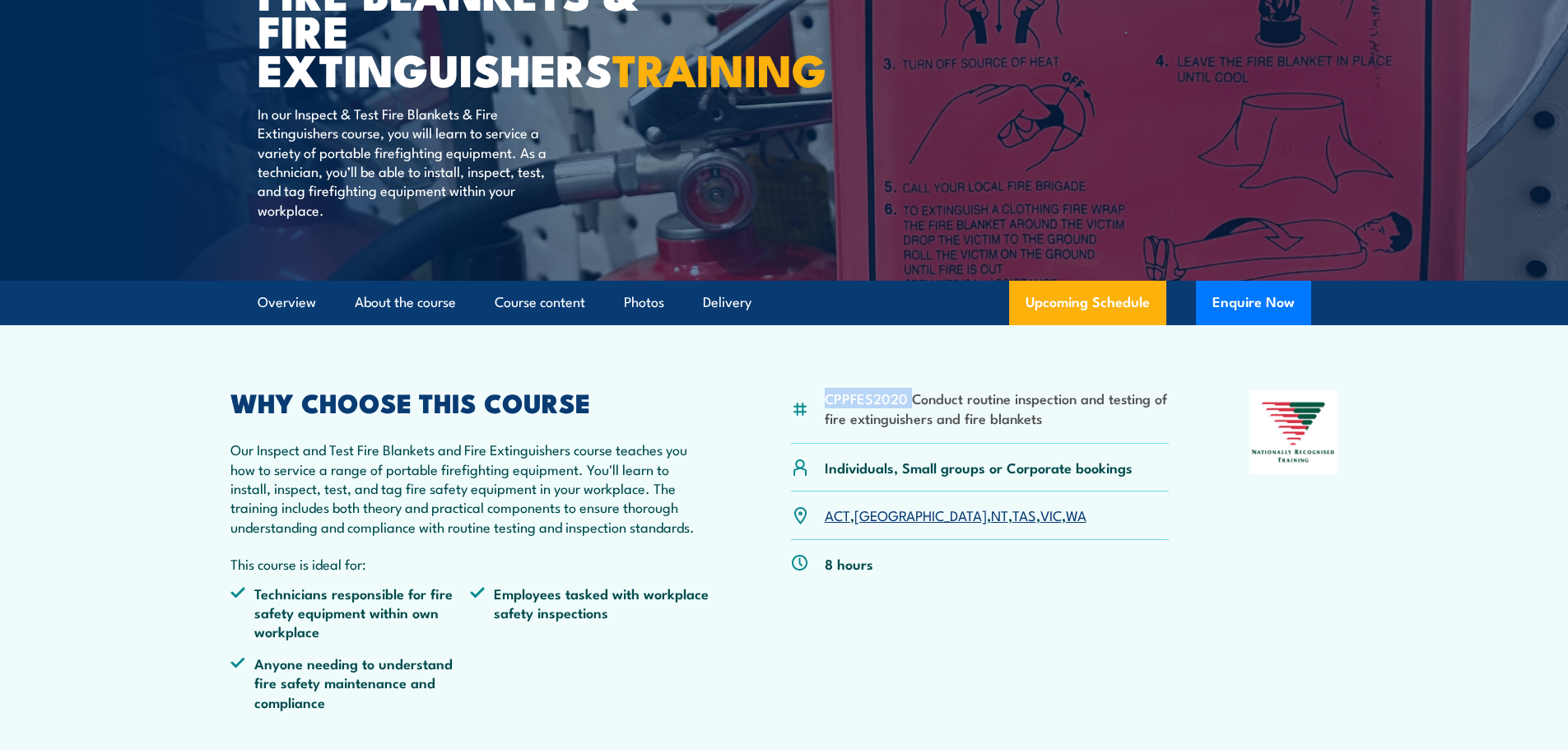
click at [828, 427] on li "CPPFES2020 Conduct routine inspection and testing of fire extinguishers and fir…" at bounding box center [997, 407] width 344 height 38
drag, startPoint x: 825, startPoint y: 438, endPoint x: 909, endPoint y: 435, distance: 84.1
click at [909, 427] on li "CPPFES2020 Conduct routine inspection and testing of fire extinguishers and fir…" at bounding box center [997, 407] width 344 height 38
click at [910, 427] on li "CPPFES2020 Conduct routine inspection and testing of fire extinguishers and fir…" at bounding box center [997, 407] width 344 height 38
drag, startPoint x: 911, startPoint y: 440, endPoint x: 853, endPoint y: 440, distance: 58.0
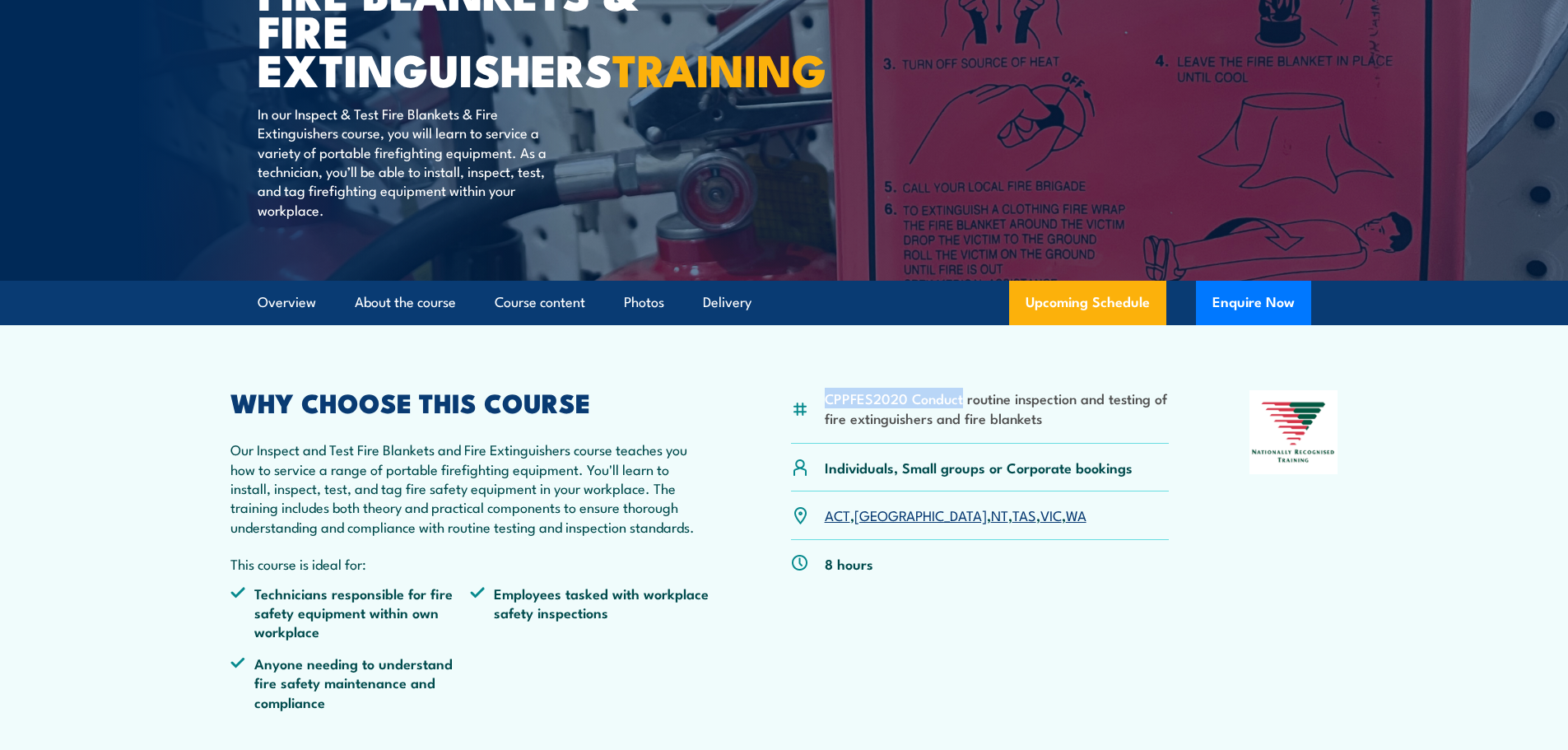
click at [853, 427] on li "CPPFES2020 Conduct routine inspection and testing of fire extinguishers and fir…" at bounding box center [997, 407] width 344 height 38
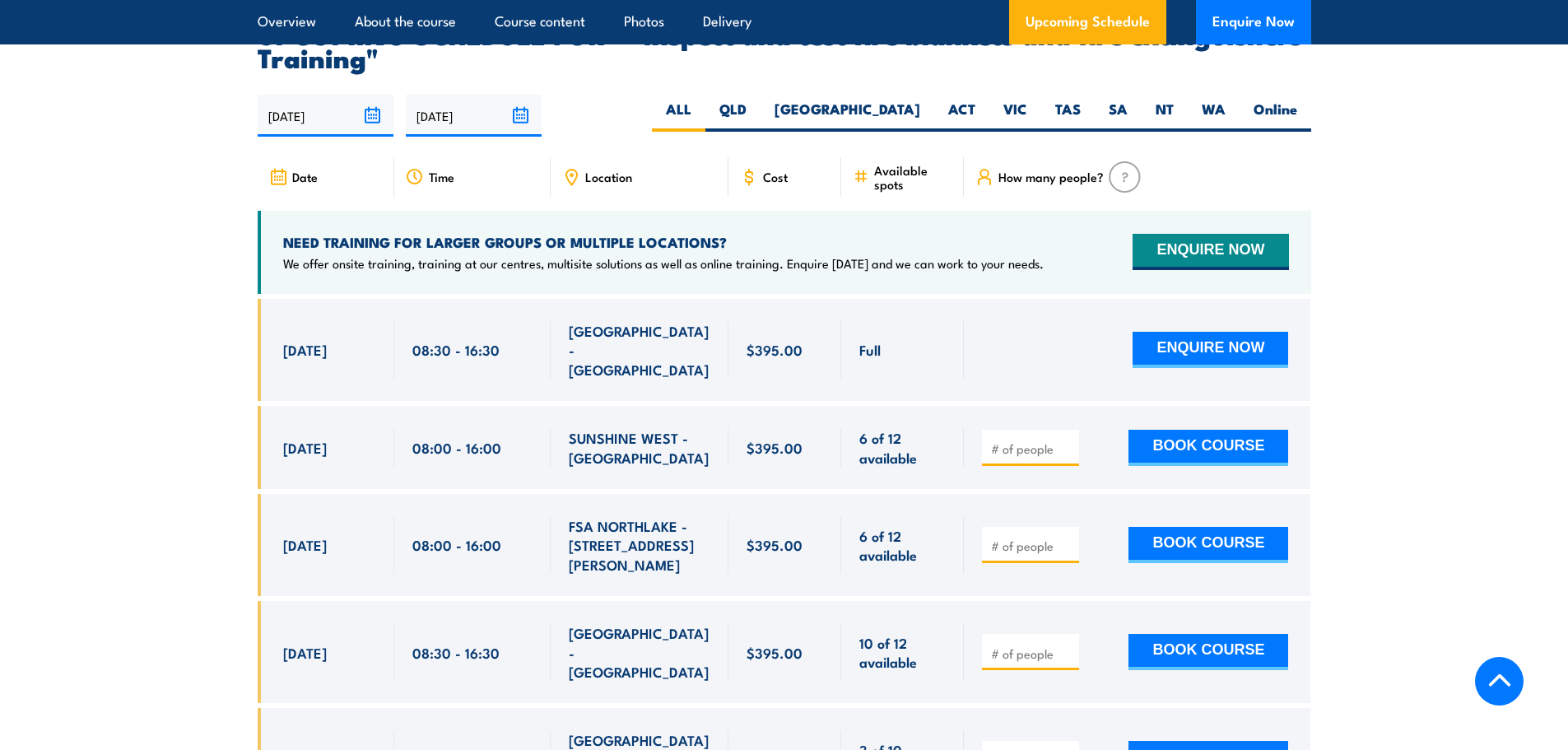
scroll to position [2799, 0]
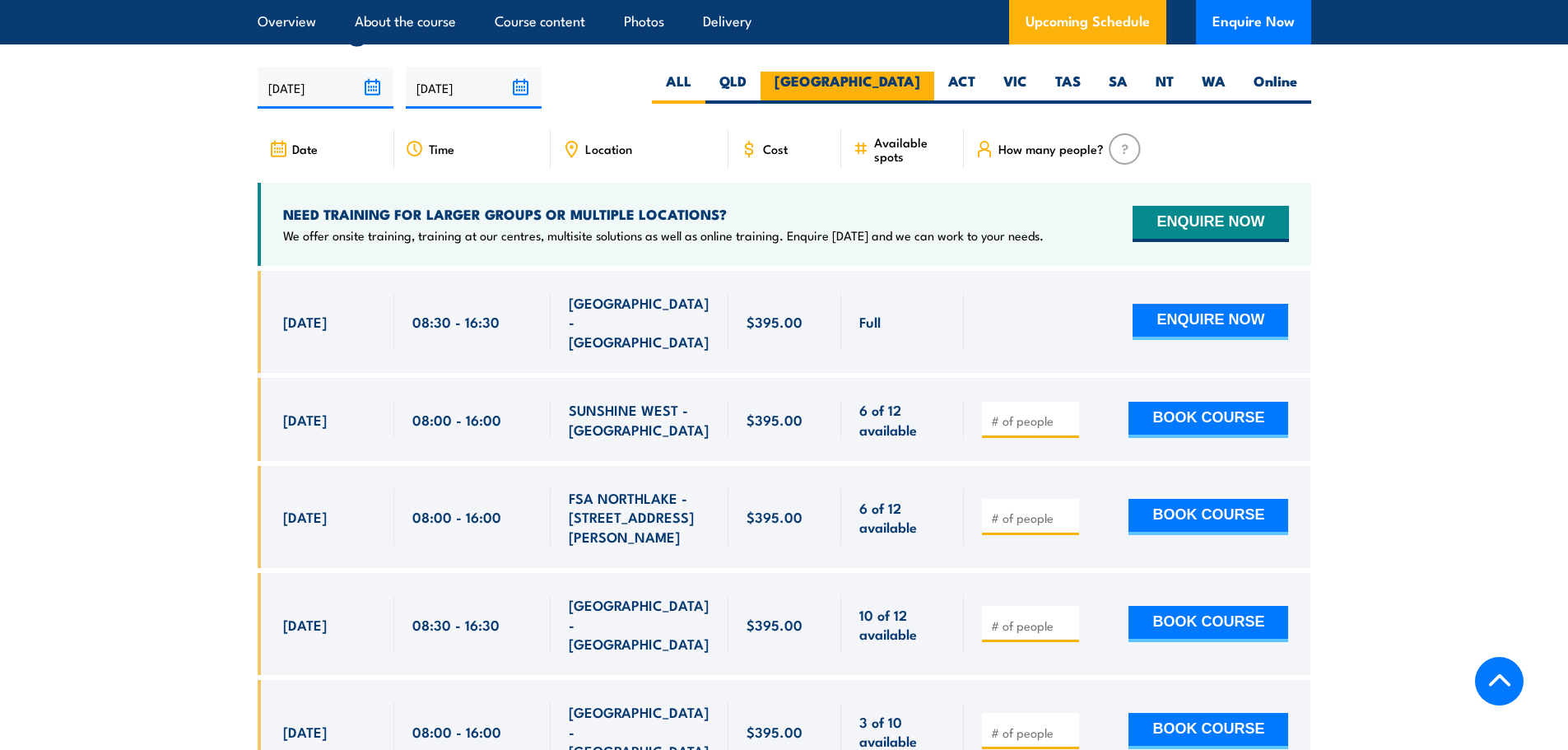
click at [894, 104] on label "[GEOGRAPHIC_DATA]" at bounding box center [847, 87] width 174 height 32
click at [920, 82] on input "[GEOGRAPHIC_DATA]" at bounding box center [926, 77] width 11 height 11
radio input "true"
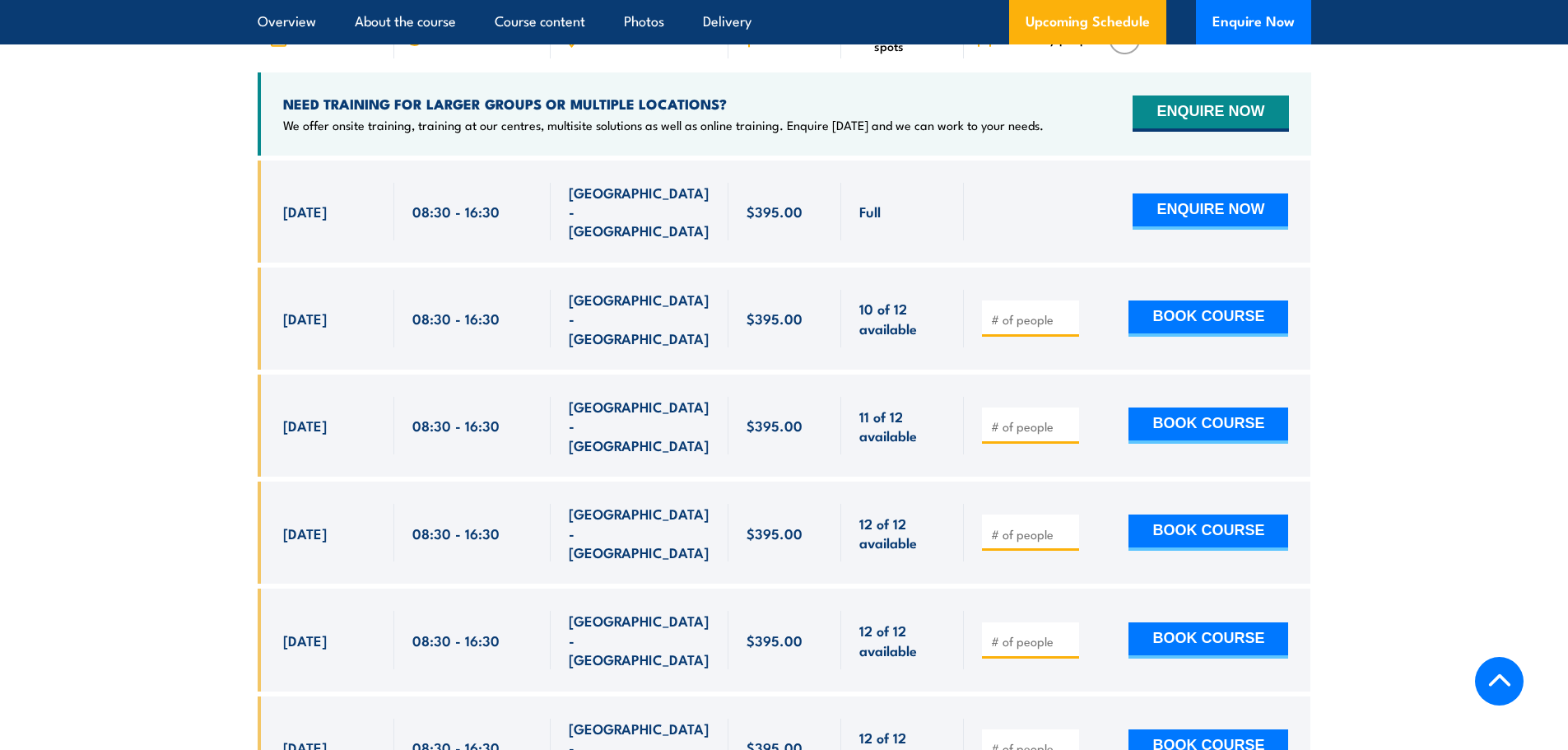
scroll to position [2892, 0]
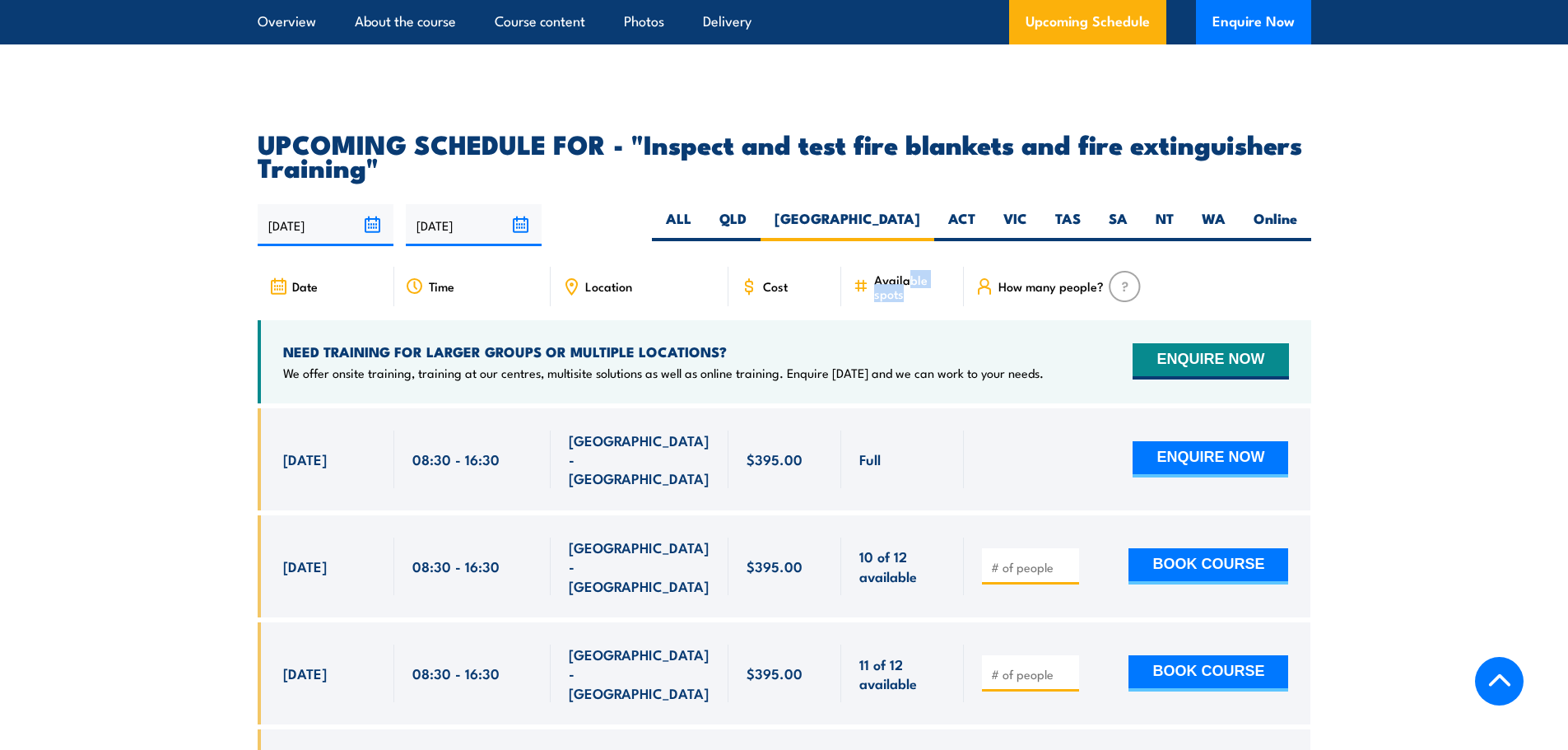
click at [904, 301] on span "Available spots" at bounding box center [913, 286] width 78 height 28
click at [698, 246] on div "18/09/2025 17/03/2026" at bounding box center [784, 225] width 1053 height 42
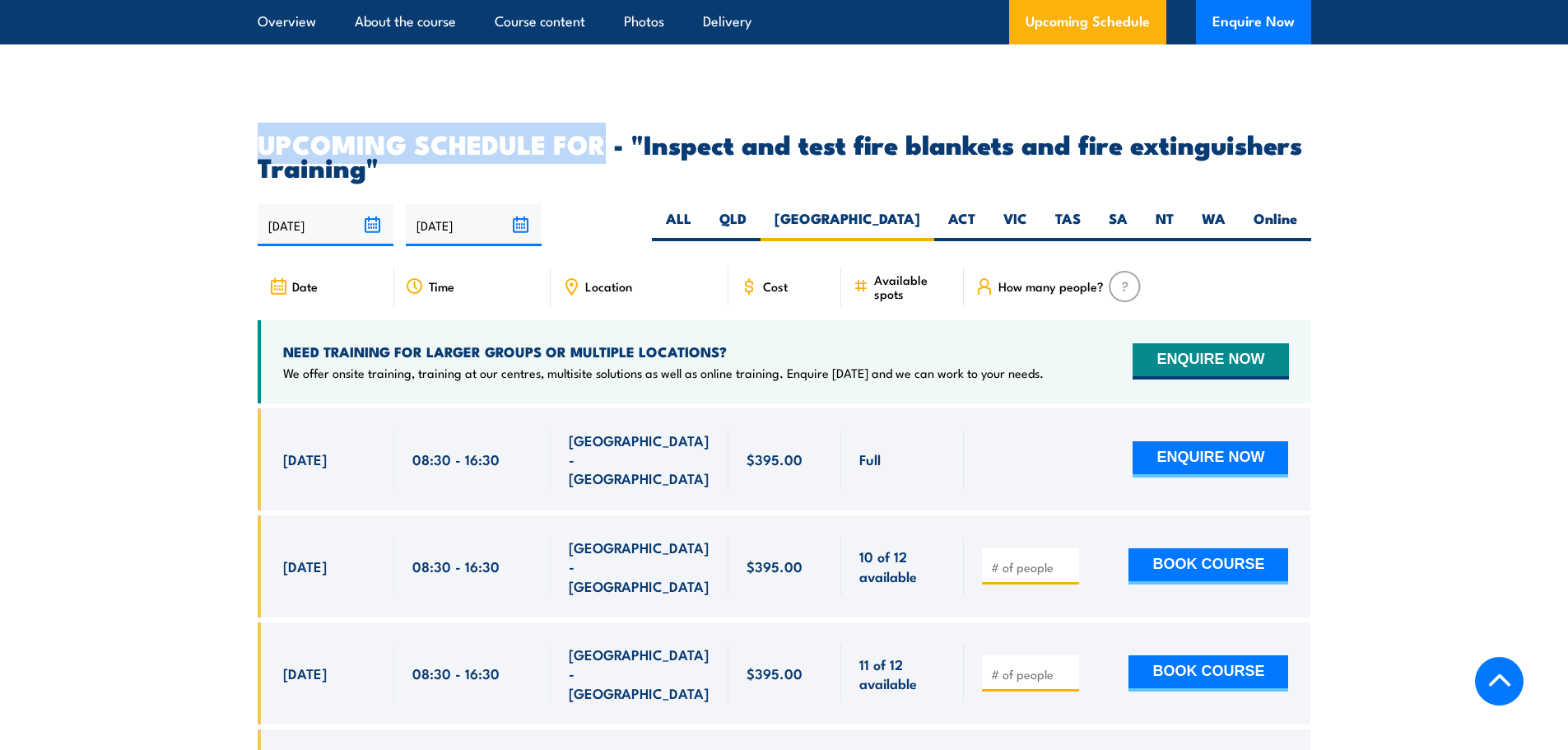
drag, startPoint x: 248, startPoint y: 178, endPoint x: 609, endPoint y: 181, distance: 361.0
click at [609, 181] on section "UPCOMING SCHEDULE FOR - "Inspect and test fire blankets and fire extinguishers …" at bounding box center [784, 655] width 1568 height 1047
click at [609, 178] on h2 "UPCOMING SCHEDULE FOR - "Inspect and test fire blankets and fire extinguishers …" at bounding box center [784, 155] width 1053 height 46
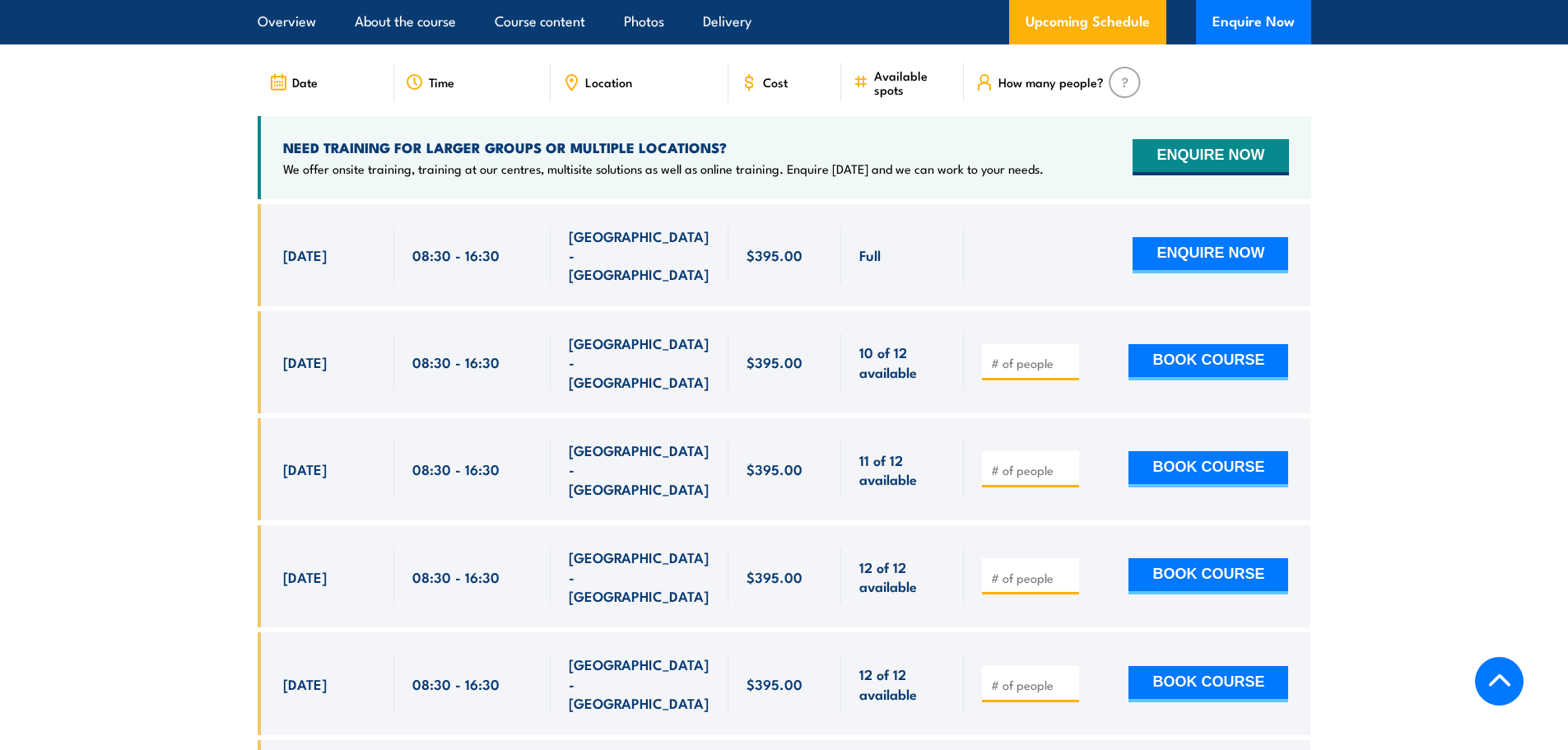
scroll to position [3057, 0]
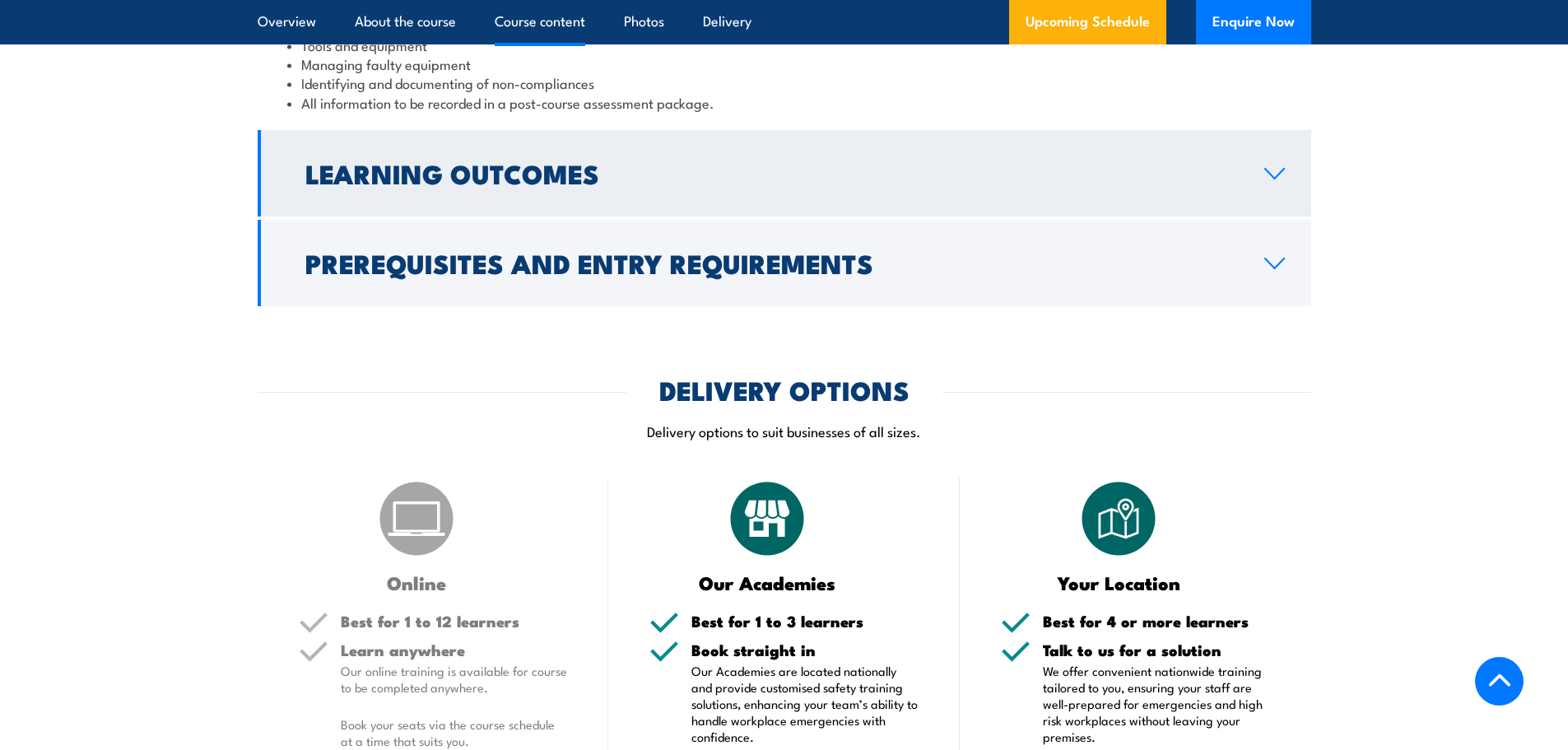
click at [501, 184] on h2 "Learning Outcomes" at bounding box center [771, 172] width 932 height 23
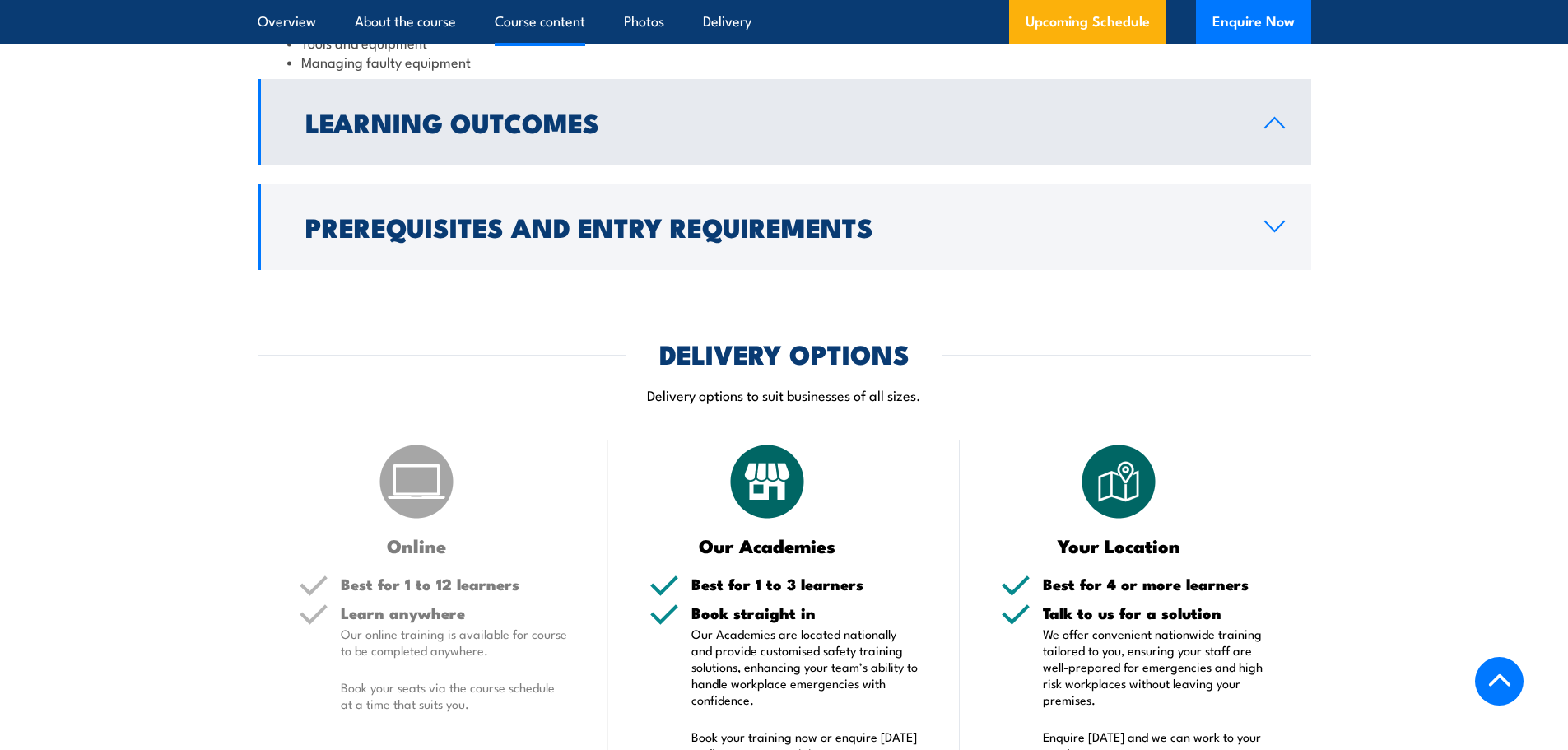
scroll to position [1877, 0]
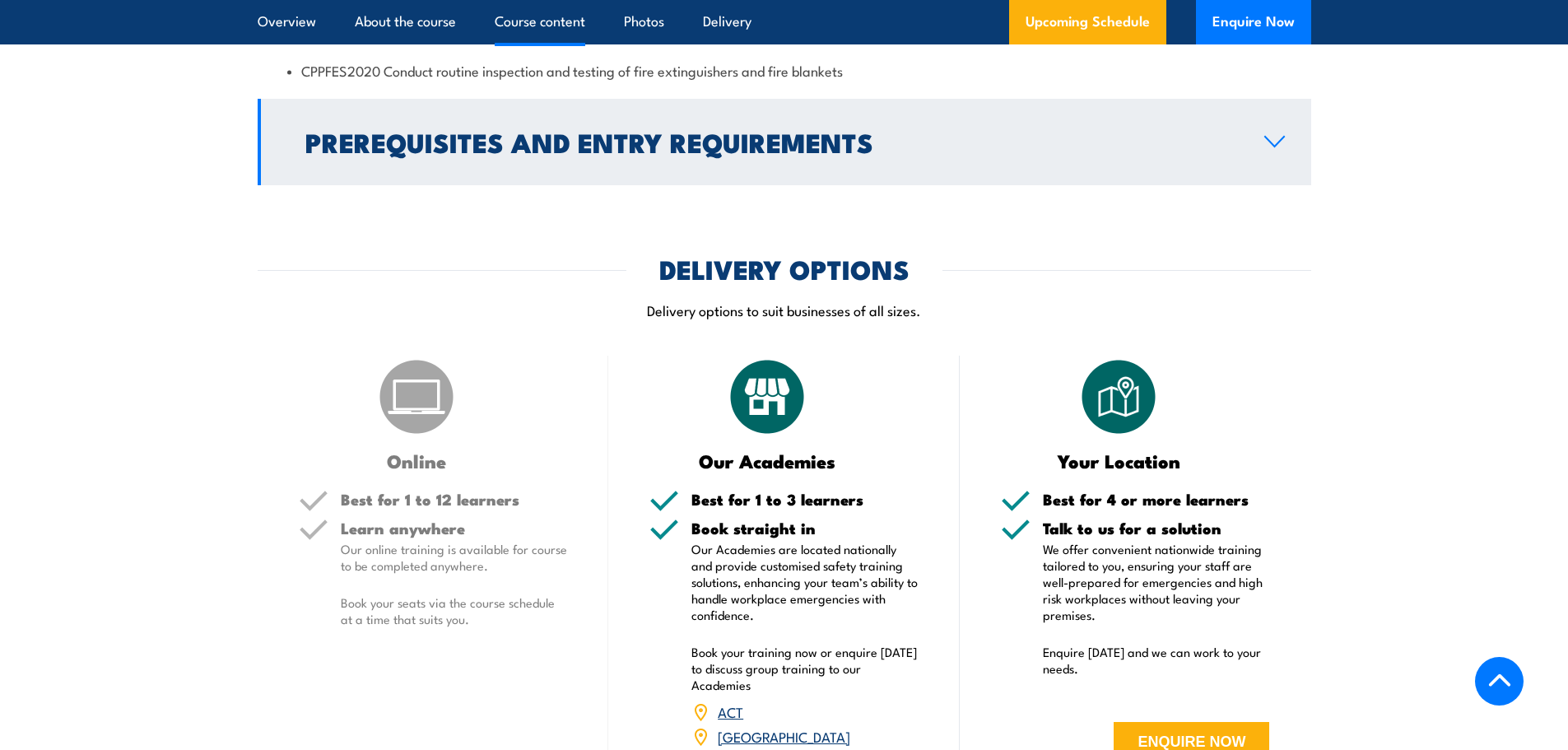
click at [600, 153] on h2 "Prerequisites and Entry Requirements" at bounding box center [771, 141] width 932 height 23
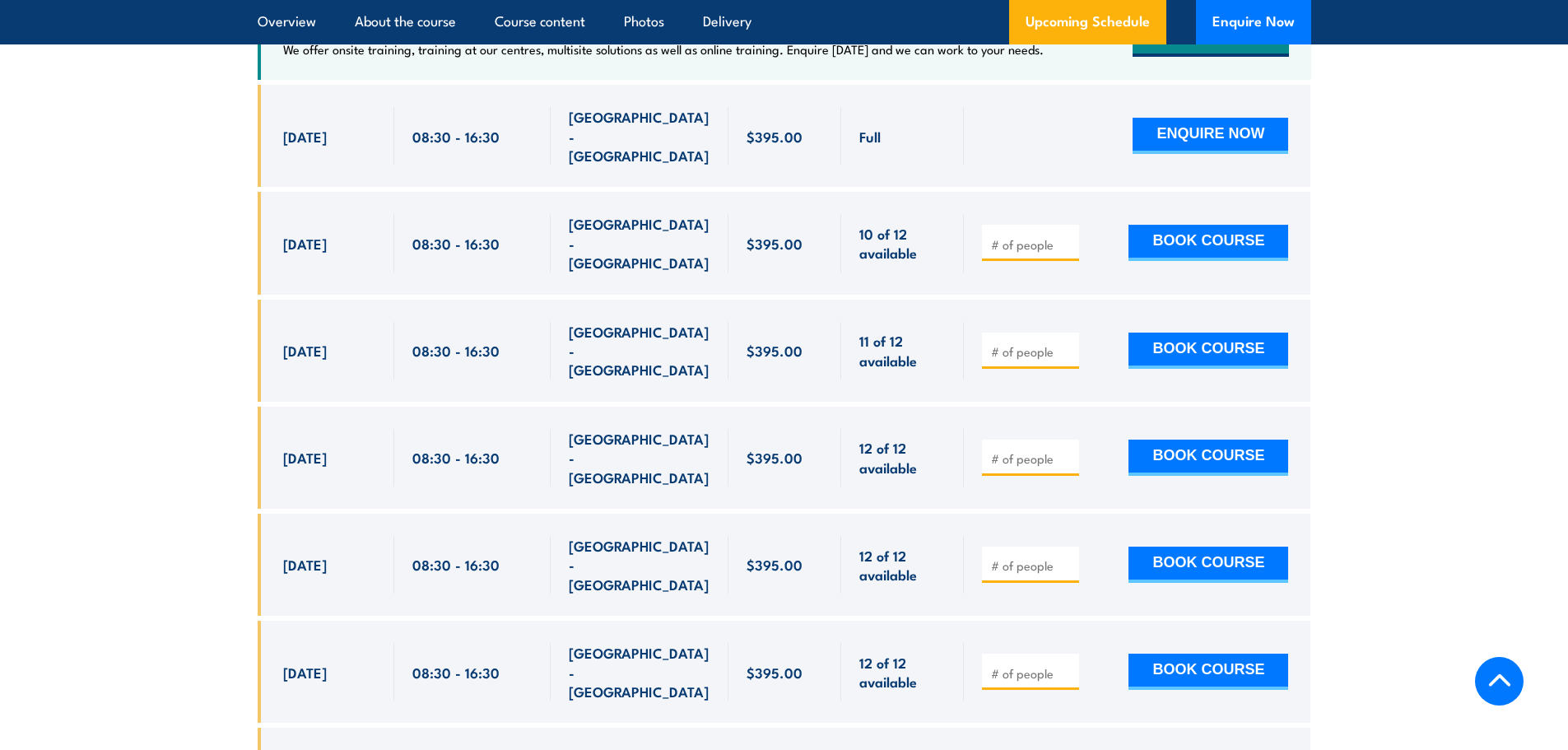
scroll to position [2865, 0]
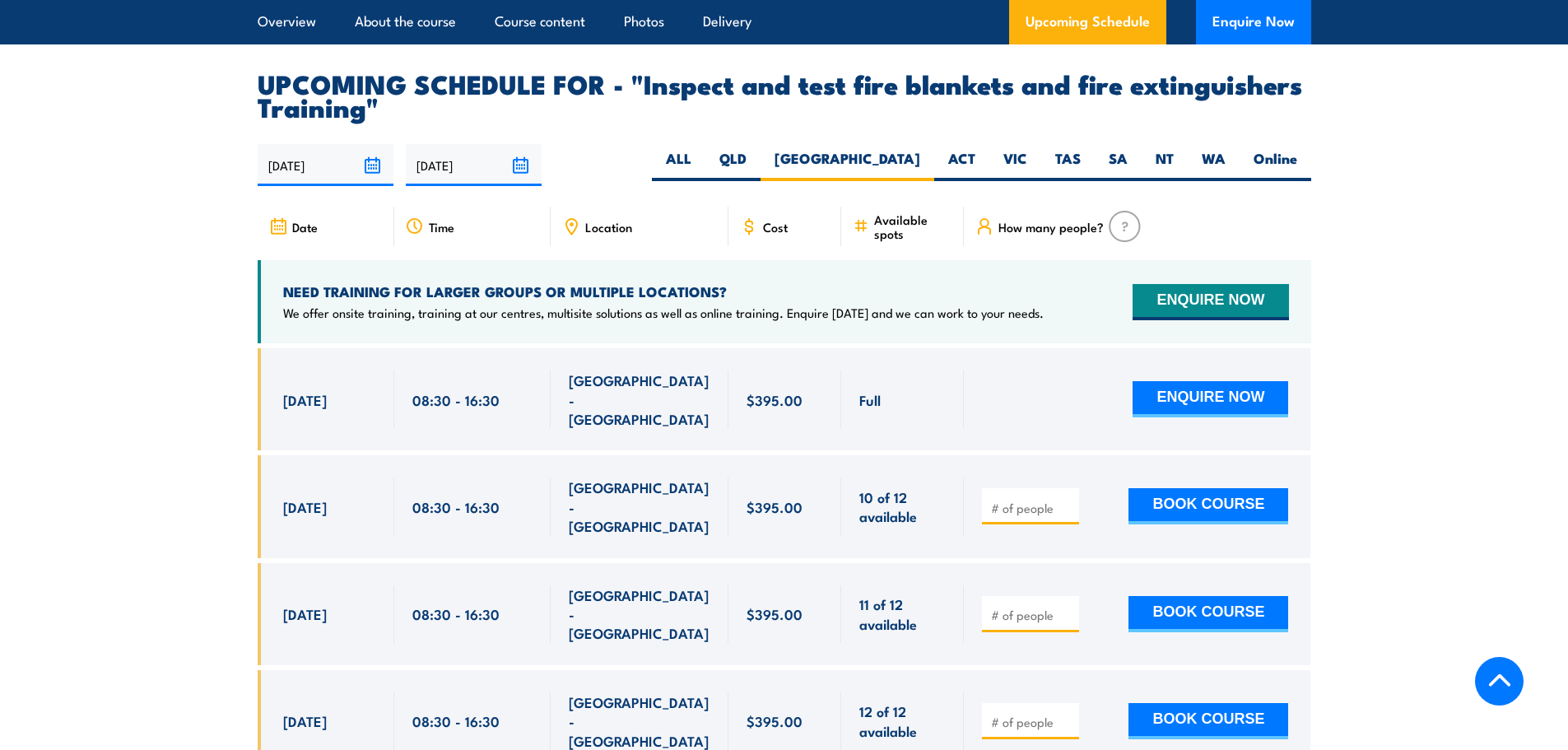
click at [1122, 242] on img at bounding box center [1124, 226] width 32 height 31
click at [1129, 242] on img at bounding box center [1124, 226] width 32 height 31
click at [1126, 242] on img at bounding box center [1124, 226] width 32 height 31
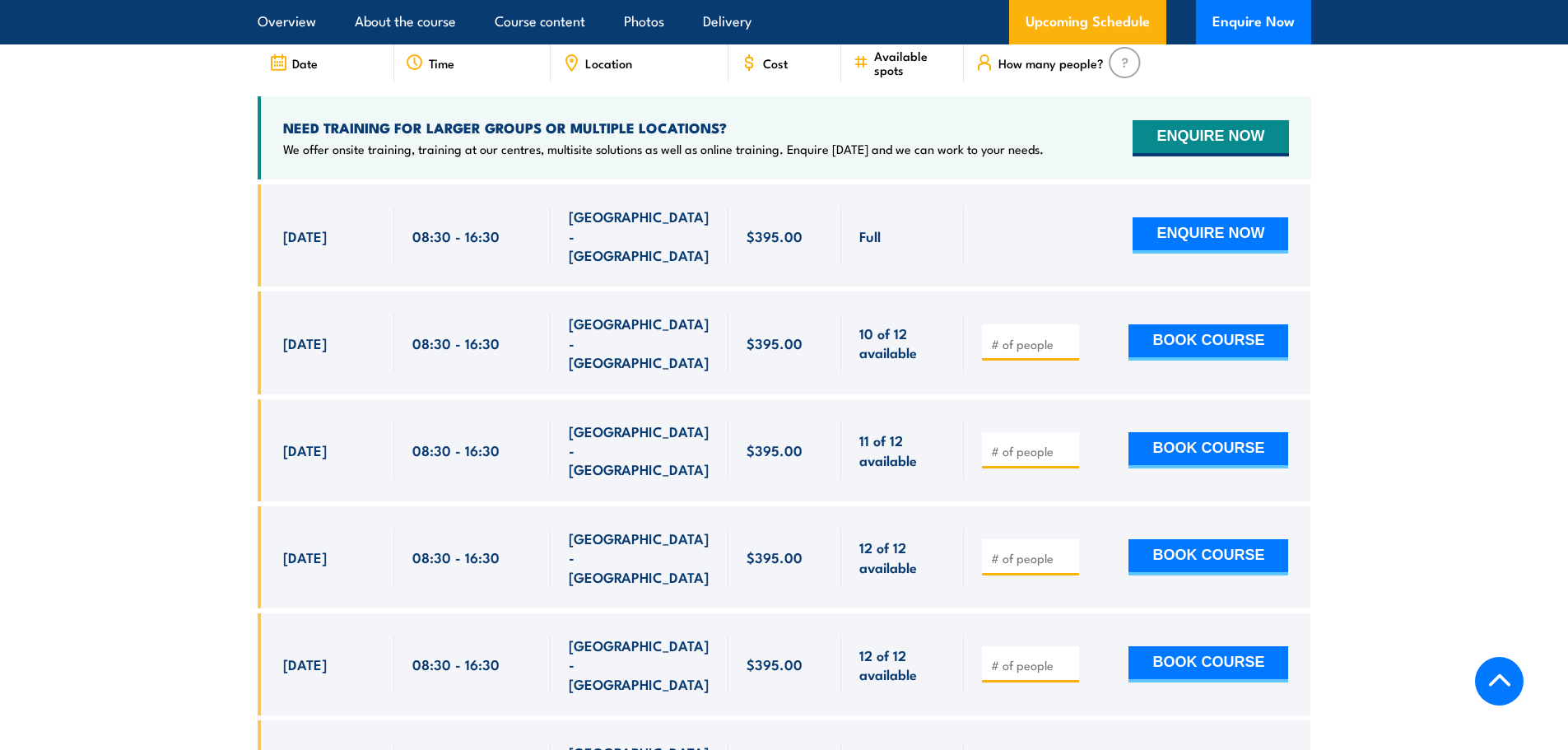
scroll to position [3030, 0]
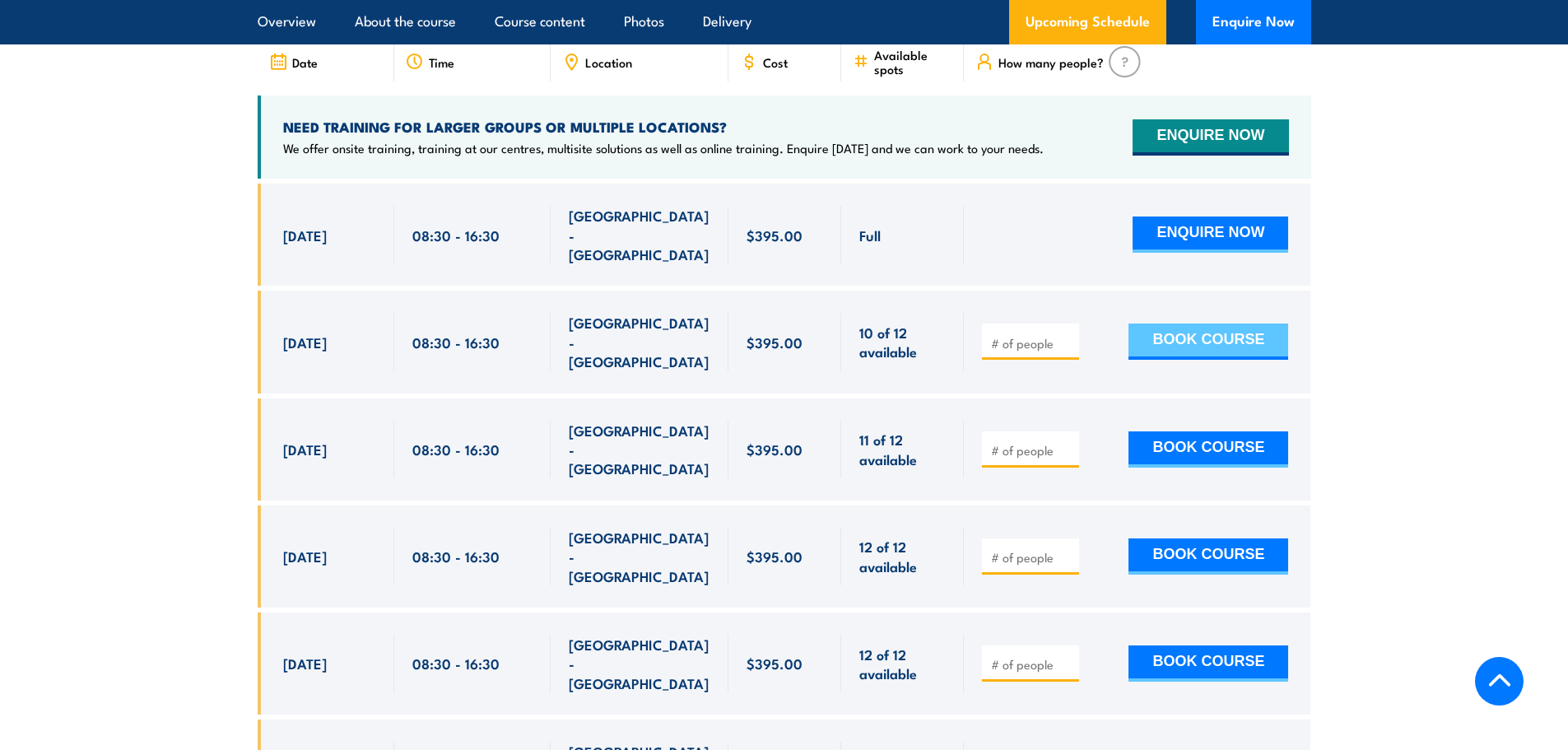
click at [1180, 351] on button "BOOK COURSE" at bounding box center [1207, 342] width 159 height 36
click at [1024, 356] on div at bounding box center [1030, 342] width 97 height 36
click at [1019, 351] on input "number" at bounding box center [1031, 344] width 82 height 16
type input "1"
click at [1188, 350] on button "BOOK COURSE" at bounding box center [1207, 342] width 159 height 36
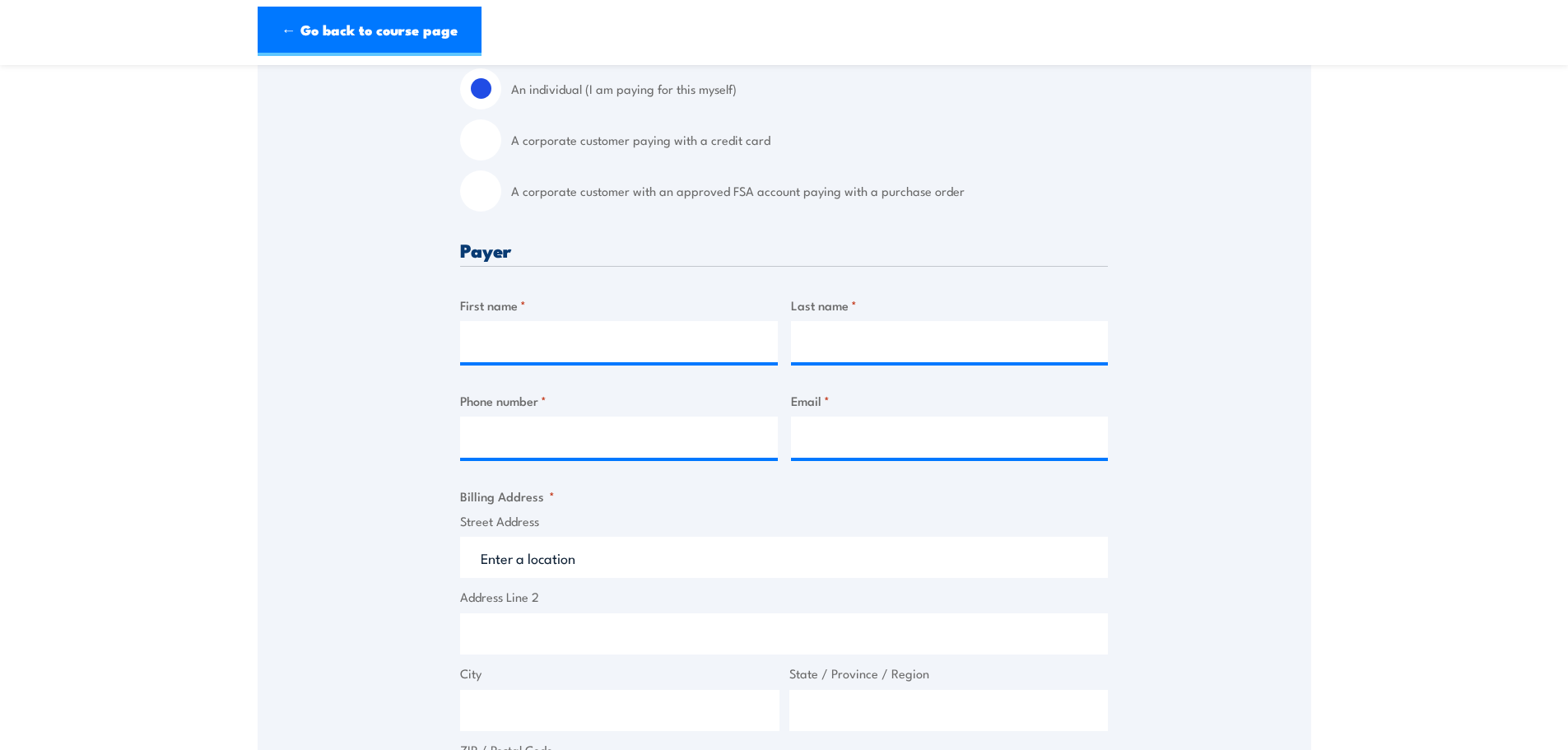
scroll to position [329, 0]
